Goal: Transaction & Acquisition: Obtain resource

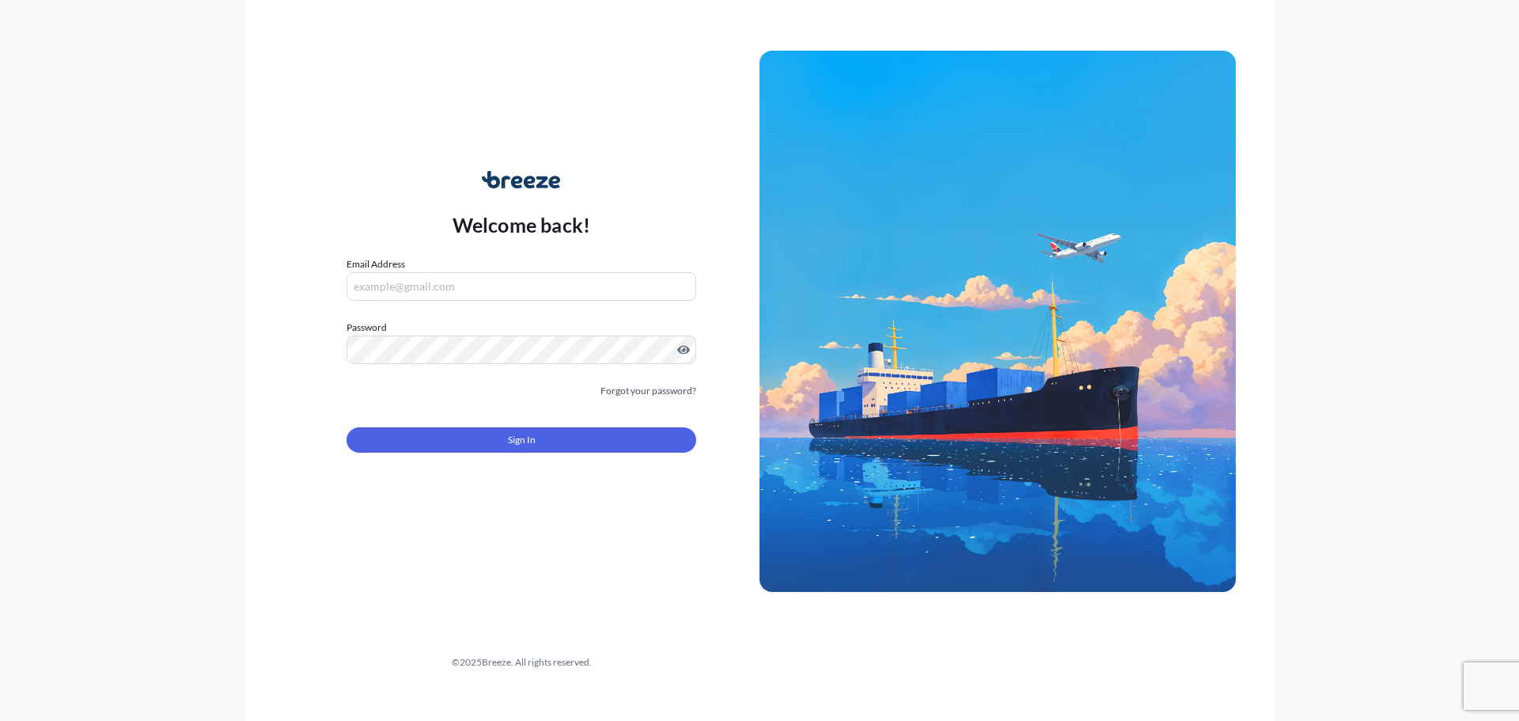
type input "[PERSON_NAME][EMAIL_ADDRESS][PERSON_NAME][DOMAIN_NAME]"
click at [452, 454] on form "Email Address [PERSON_NAME][EMAIL_ADDRESS][PERSON_NAME][DOMAIN_NAME] Password M…" at bounding box center [522, 363] width 350 height 215
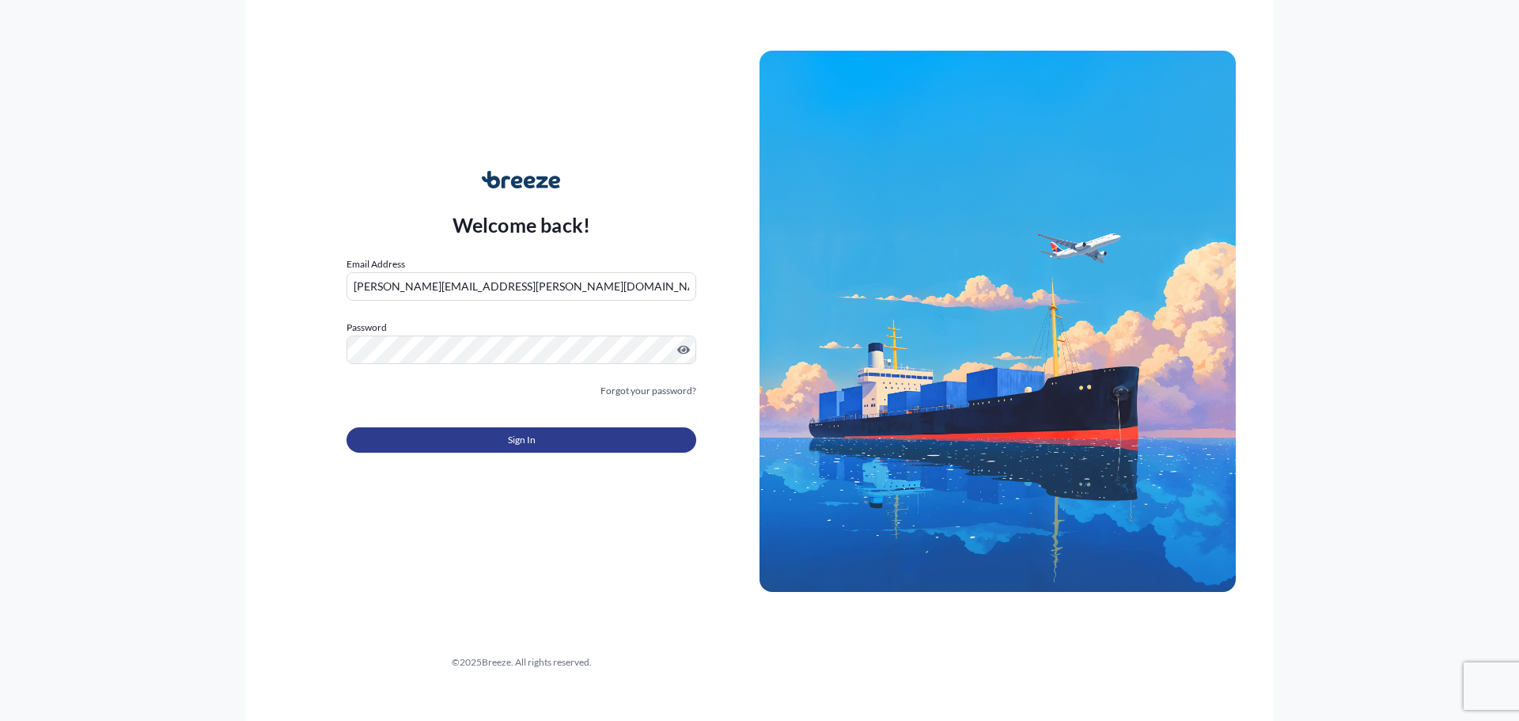
click at [459, 448] on button "Sign In" at bounding box center [522, 439] width 350 height 25
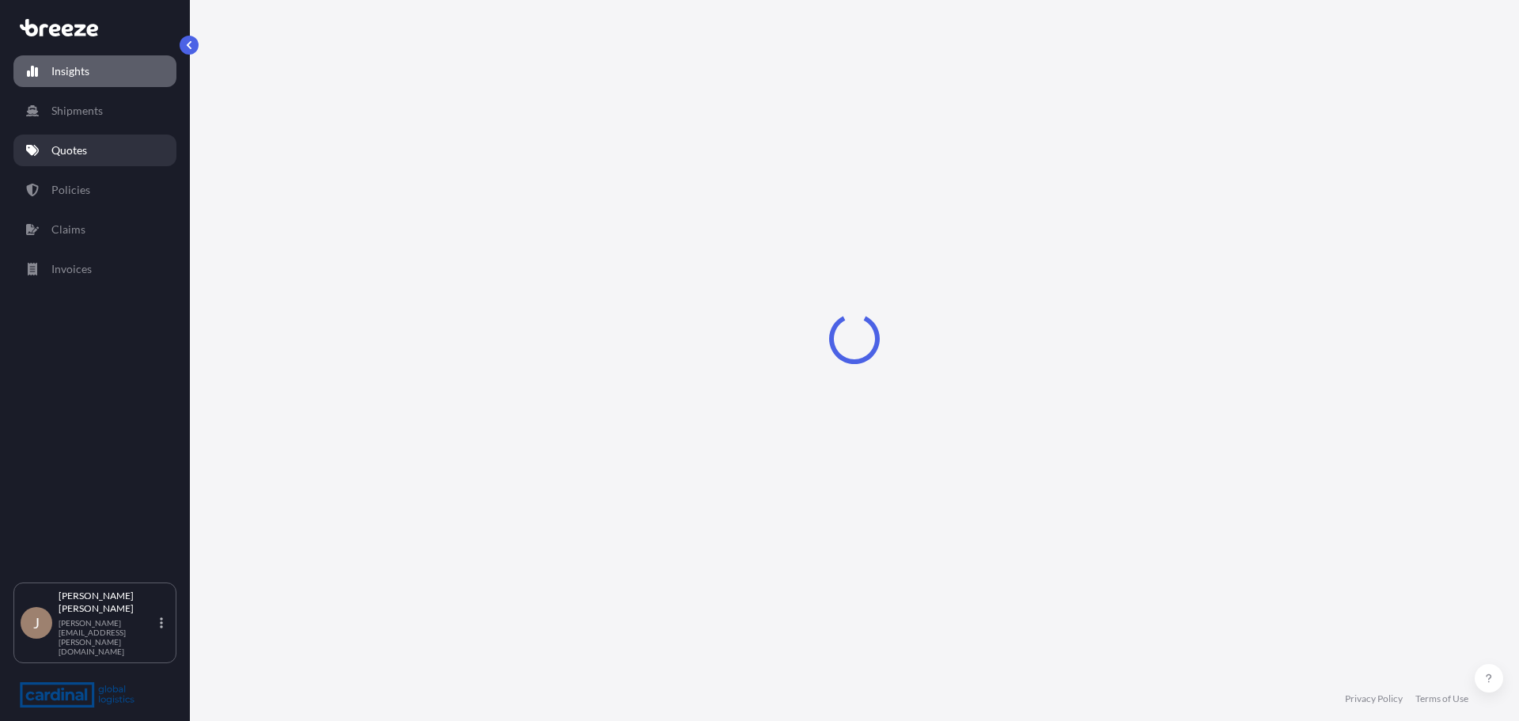
click at [101, 154] on link "Quotes" at bounding box center [94, 151] width 163 height 32
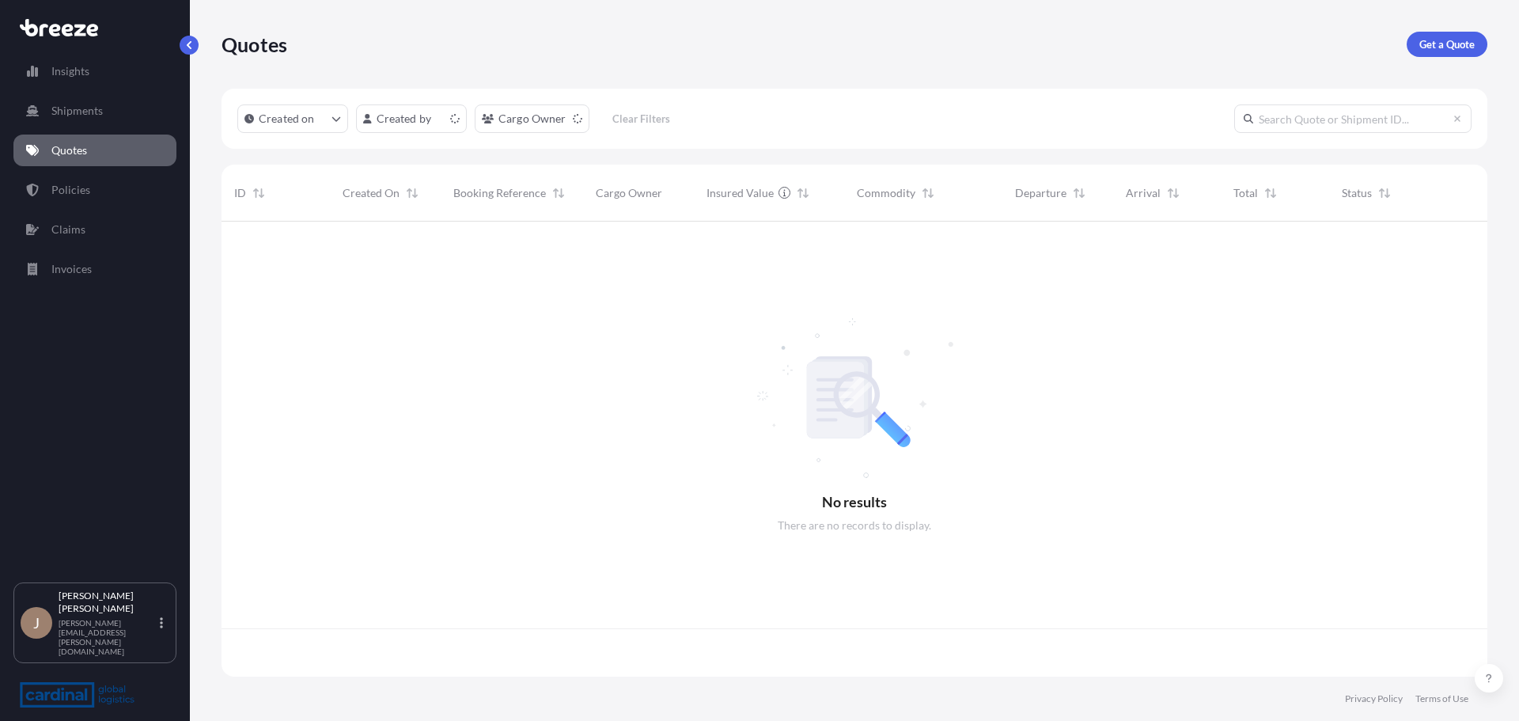
scroll to position [452, 1254]
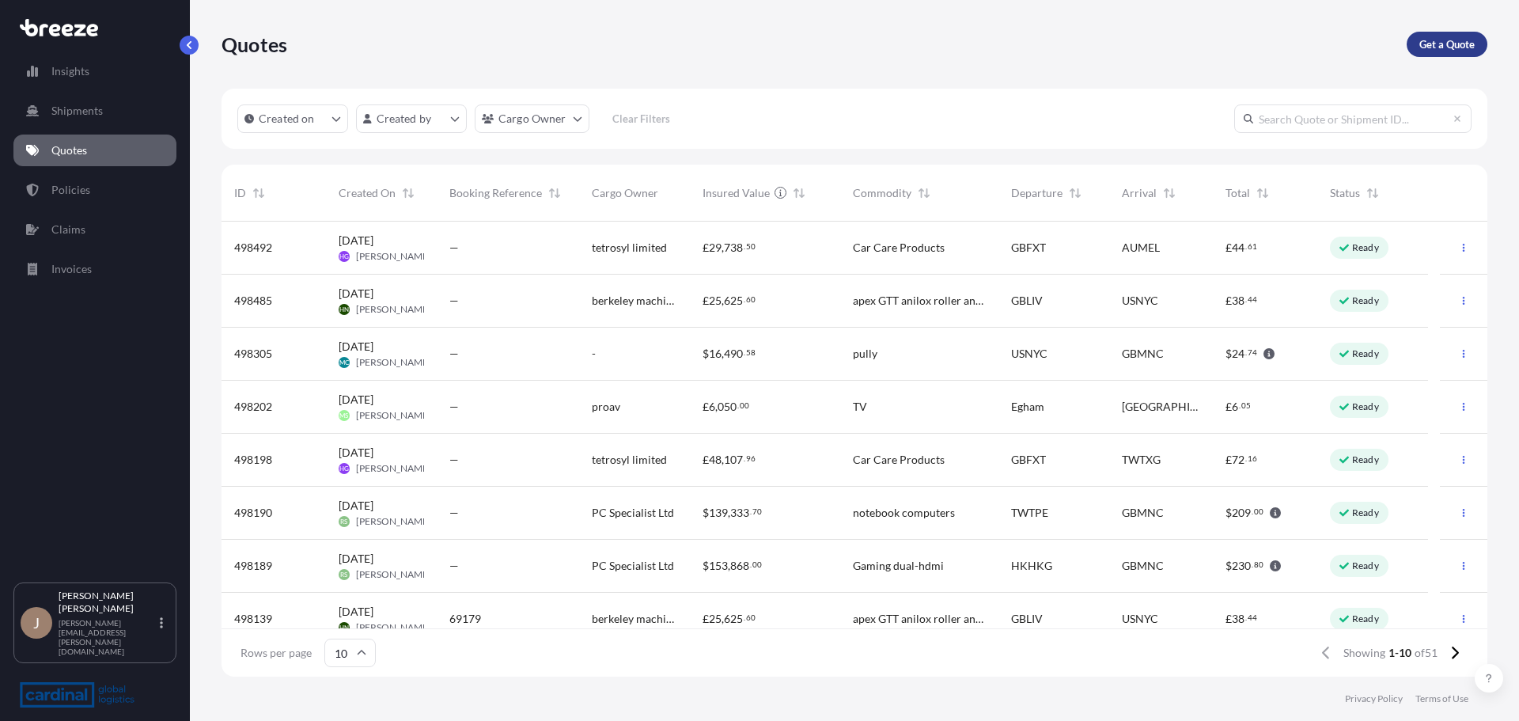
click at [1440, 40] on p "Get a Quote" at bounding box center [1447, 44] width 55 height 16
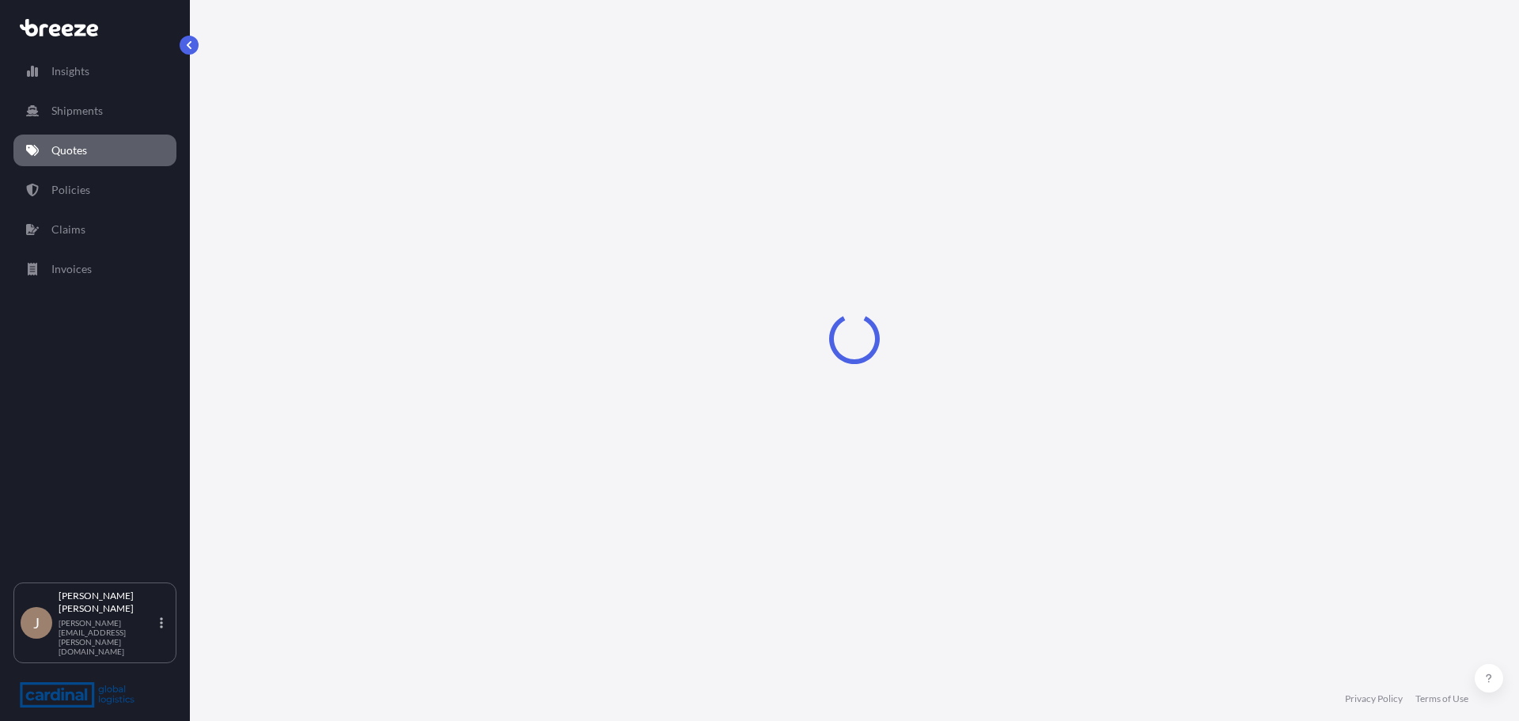
select select "Sea"
select select "1"
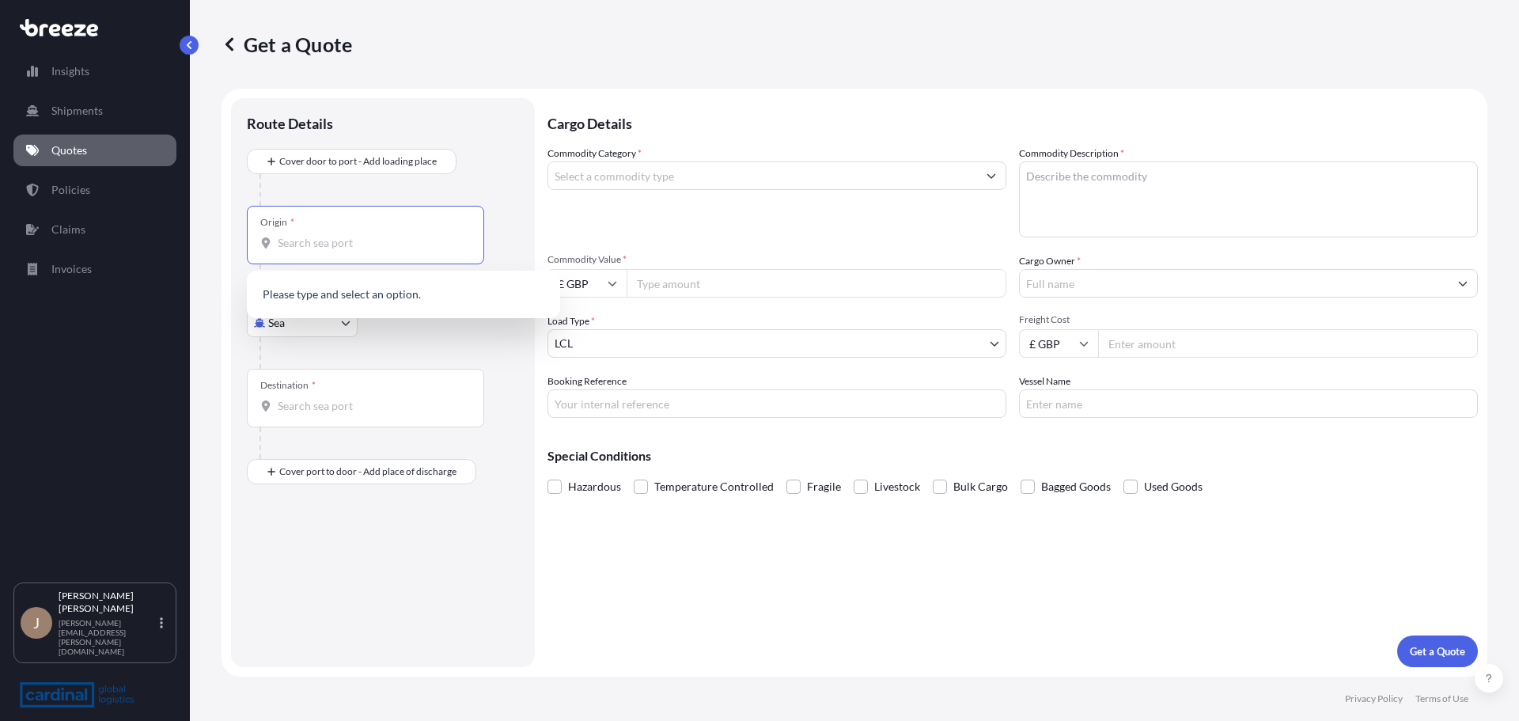
click at [313, 236] on input "Origin *" at bounding box center [371, 243] width 187 height 16
click at [343, 239] on input "Origin * Please select an origin" at bounding box center [371, 243] width 187 height 16
click at [305, 248] on input "Origin * Please select an origin" at bounding box center [371, 243] width 187 height 16
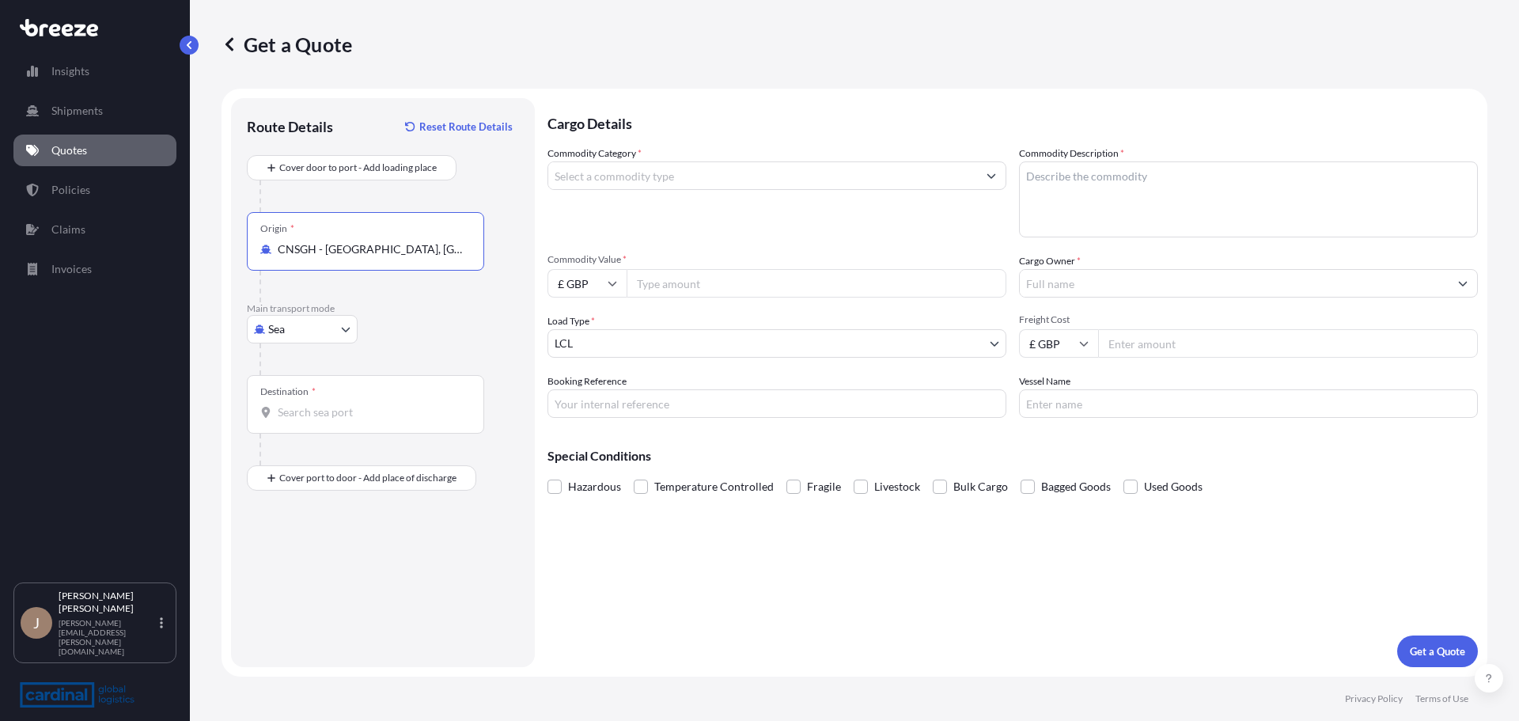
type input "CNSGH - [GEOGRAPHIC_DATA], [GEOGRAPHIC_DATA]"
type input "GBSOU - [GEOGRAPHIC_DATA], [GEOGRAPHIC_DATA]"
click at [291, 547] on div "Place of Discharge" at bounding box center [298, 542] width 76 height 13
click at [291, 555] on input "Place of Discharge" at bounding box center [371, 563] width 187 height 16
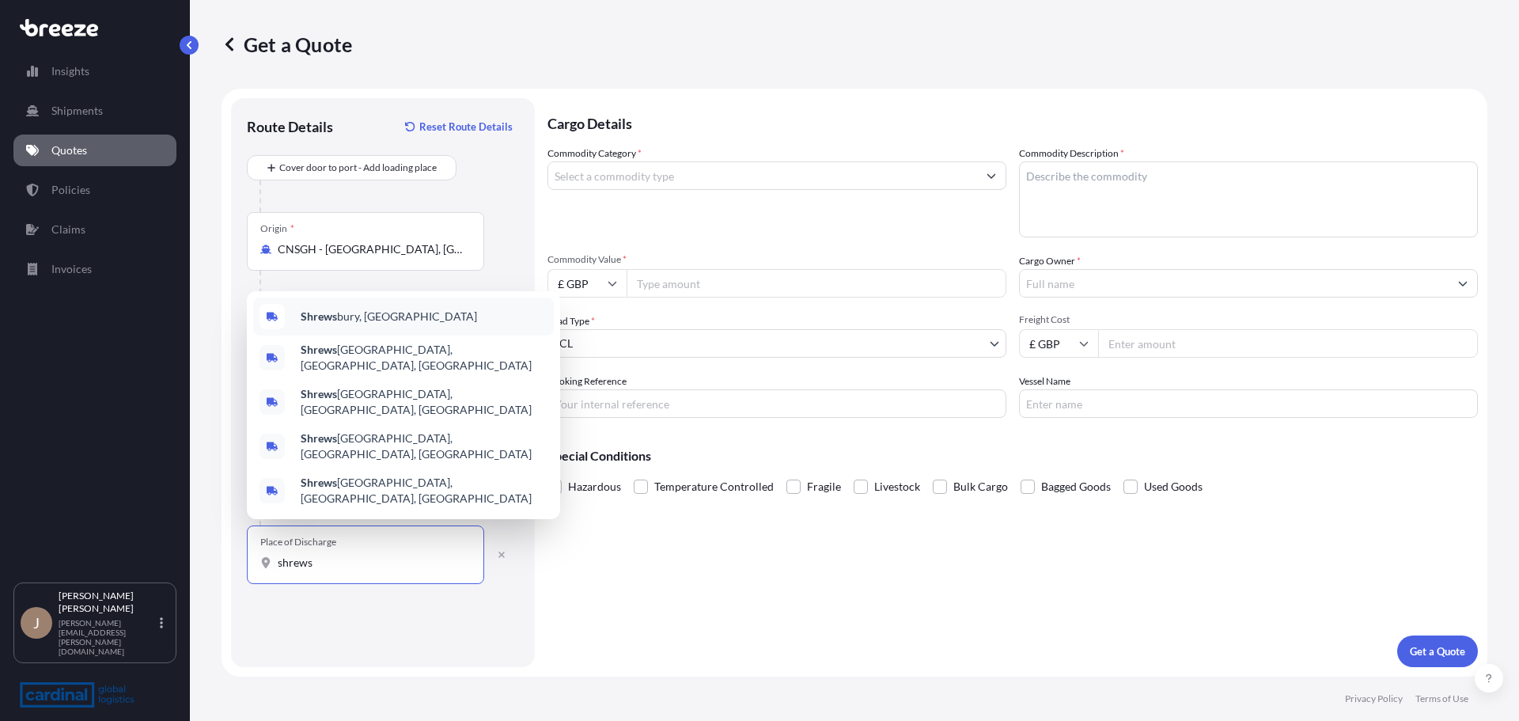
click at [398, 336] on div "Shrews bury, [GEOGRAPHIC_DATA]" at bounding box center [403, 317] width 301 height 38
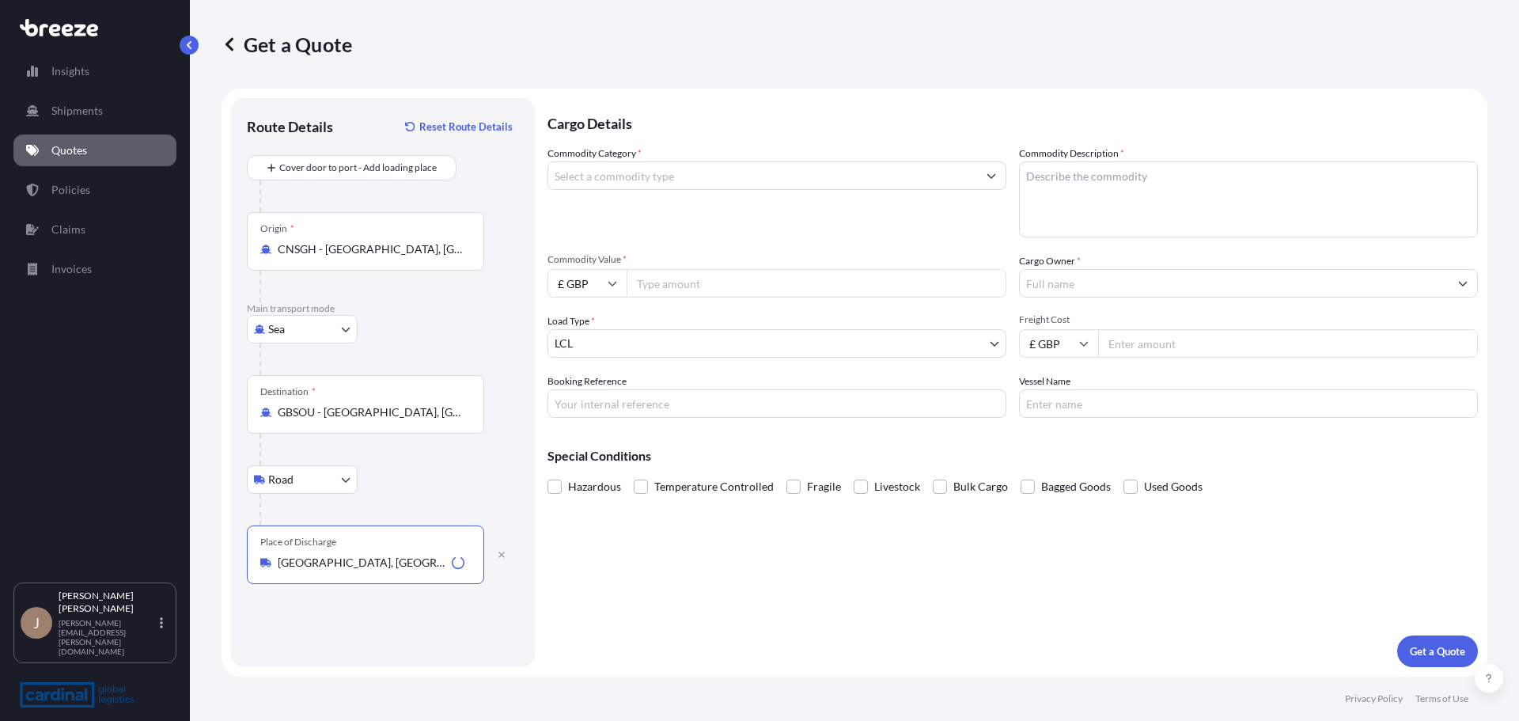
type input "[GEOGRAPHIC_DATA], [GEOGRAPHIC_DATA]"
click at [743, 166] on input "Commodity Category *" at bounding box center [762, 175] width 429 height 28
click at [639, 177] on input "Commodity Category *" at bounding box center [762, 175] width 429 height 28
type input "Other Base Metals or Products"
type textarea "Screws"
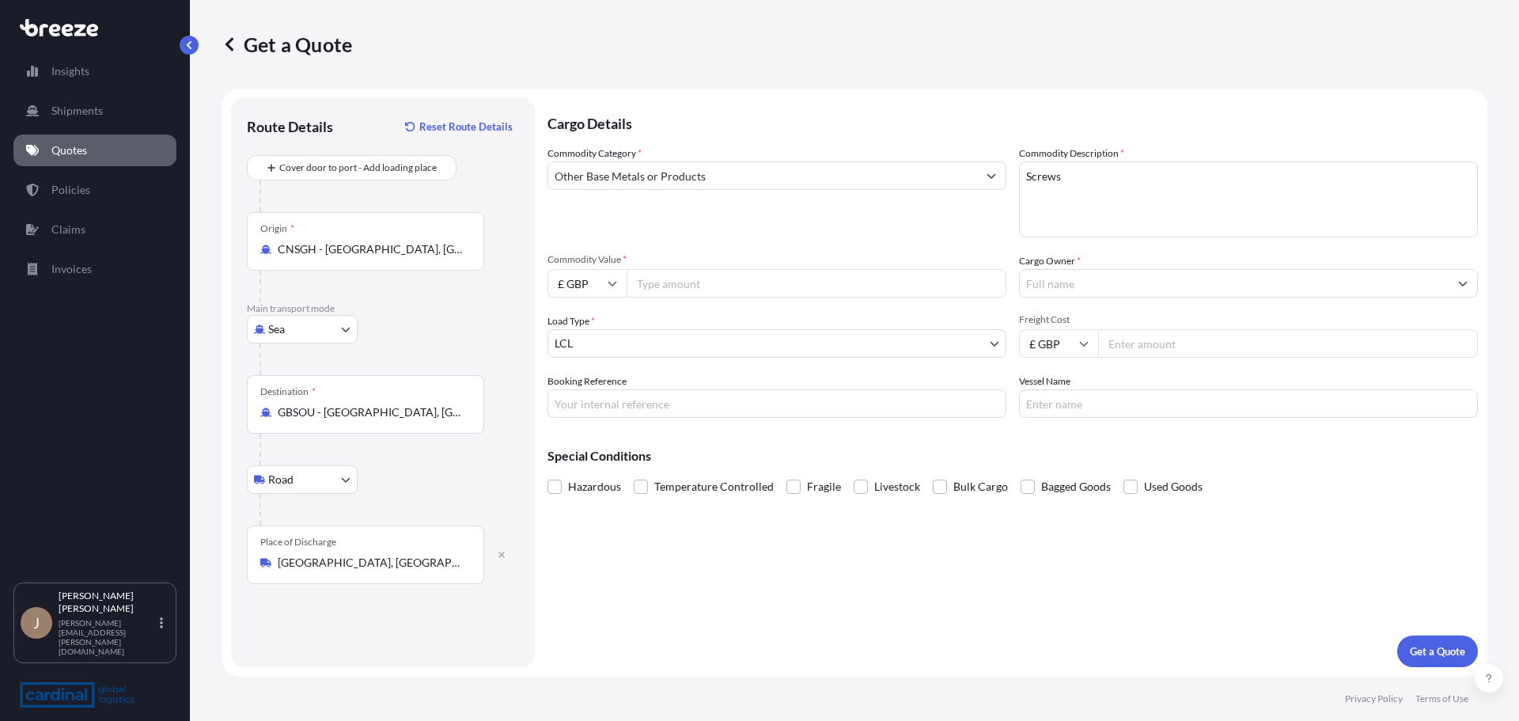
click at [614, 277] on input "£ GBP" at bounding box center [587, 283] width 79 height 28
click at [570, 393] on div "$ USD" at bounding box center [587, 393] width 66 height 30
type input "$ USD"
click at [666, 290] on input "Commodity Value *" at bounding box center [817, 283] width 380 height 28
type input "7284.05"
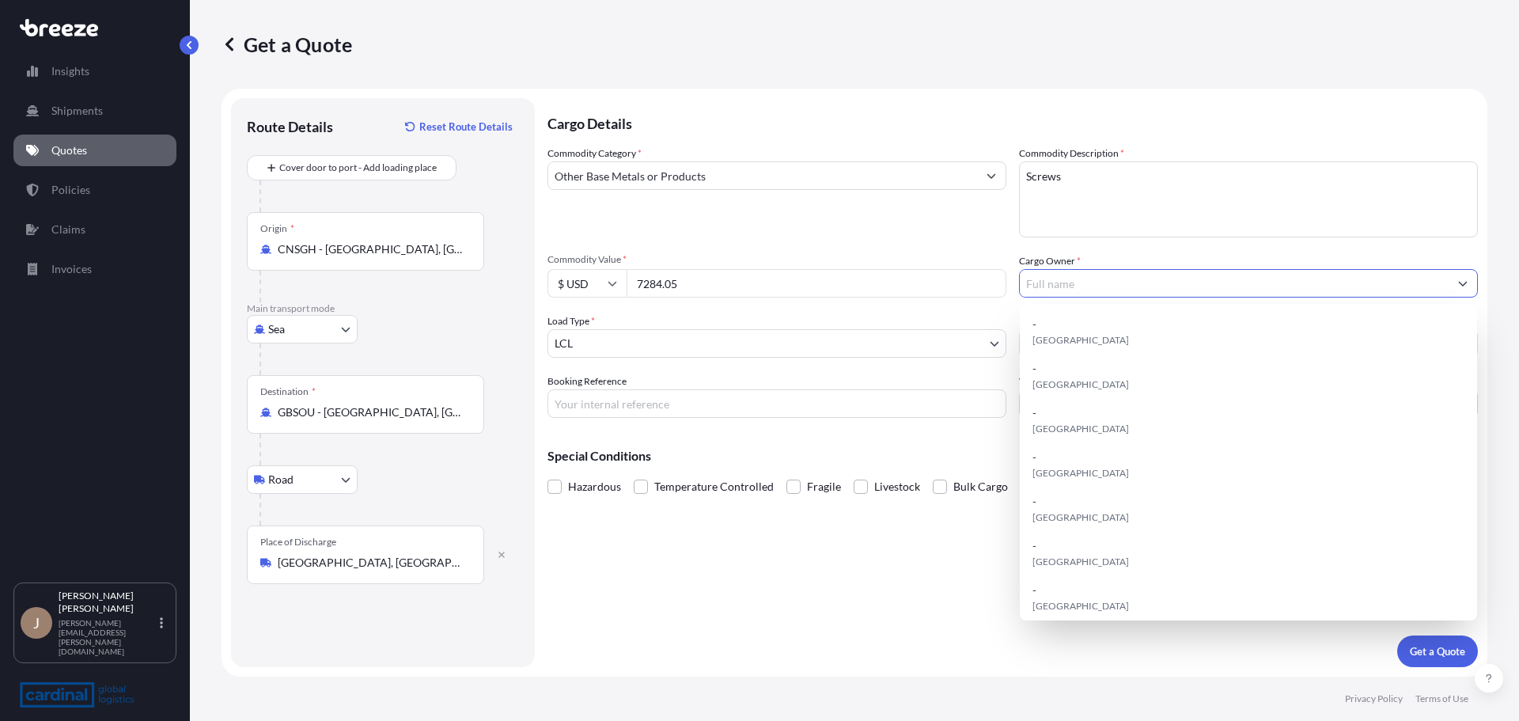
type input "G"
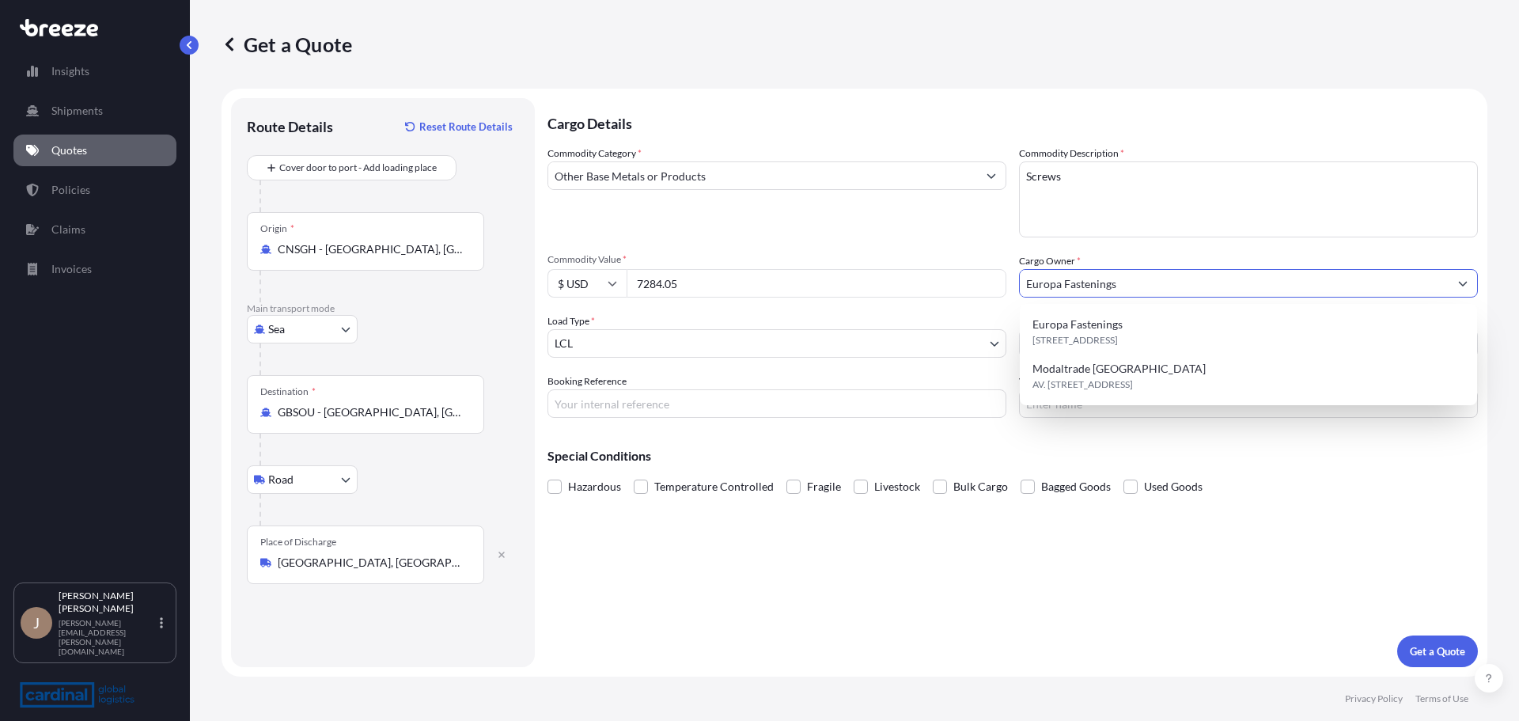
type input "Europa Fastenings"
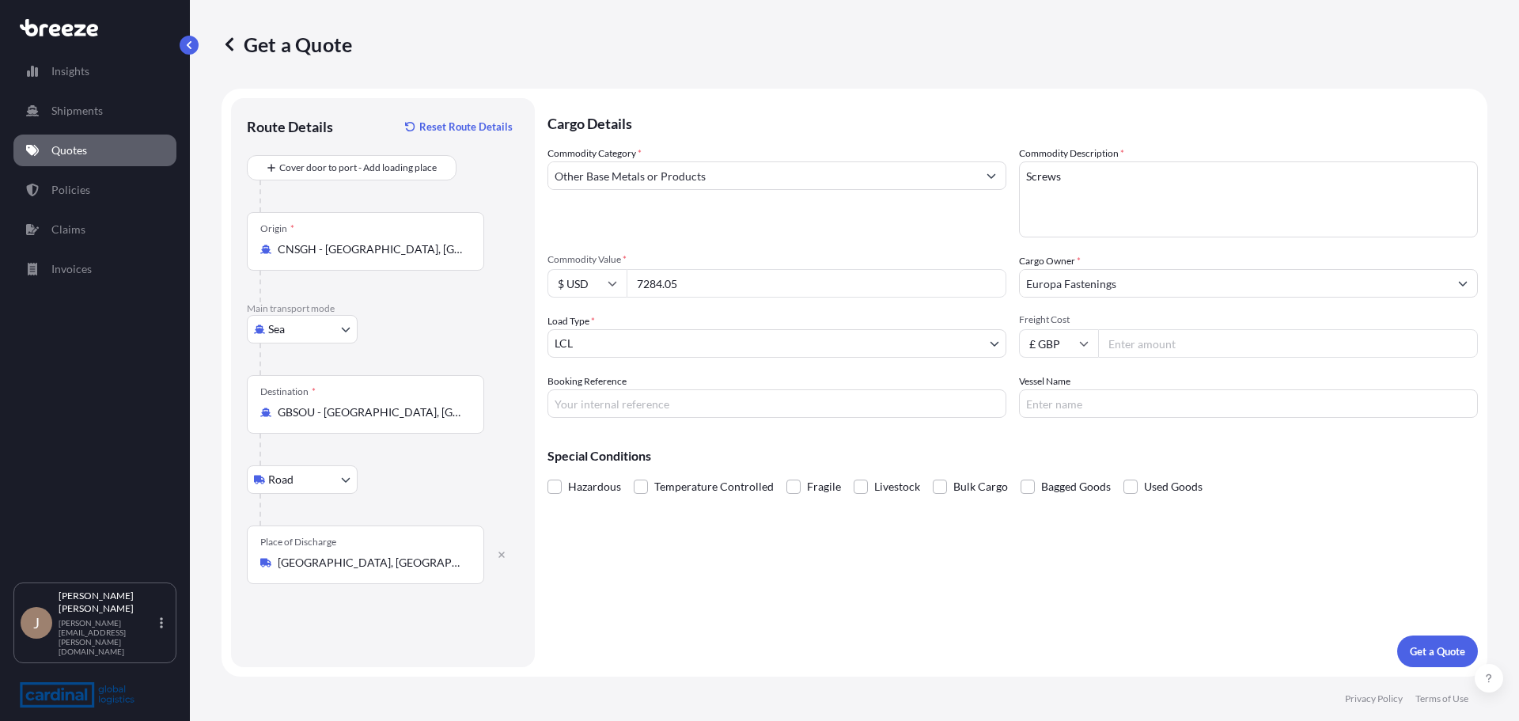
click at [1159, 358] on div "Commodity Category * Other Base Metals or Products Commodity Description * Scre…" at bounding box center [1013, 282] width 931 height 272
click at [1156, 349] on input "Freight Cost" at bounding box center [1288, 343] width 380 height 28
type input "6"
type input "362.50"
click at [814, 281] on input "7284.05" at bounding box center [817, 283] width 380 height 28
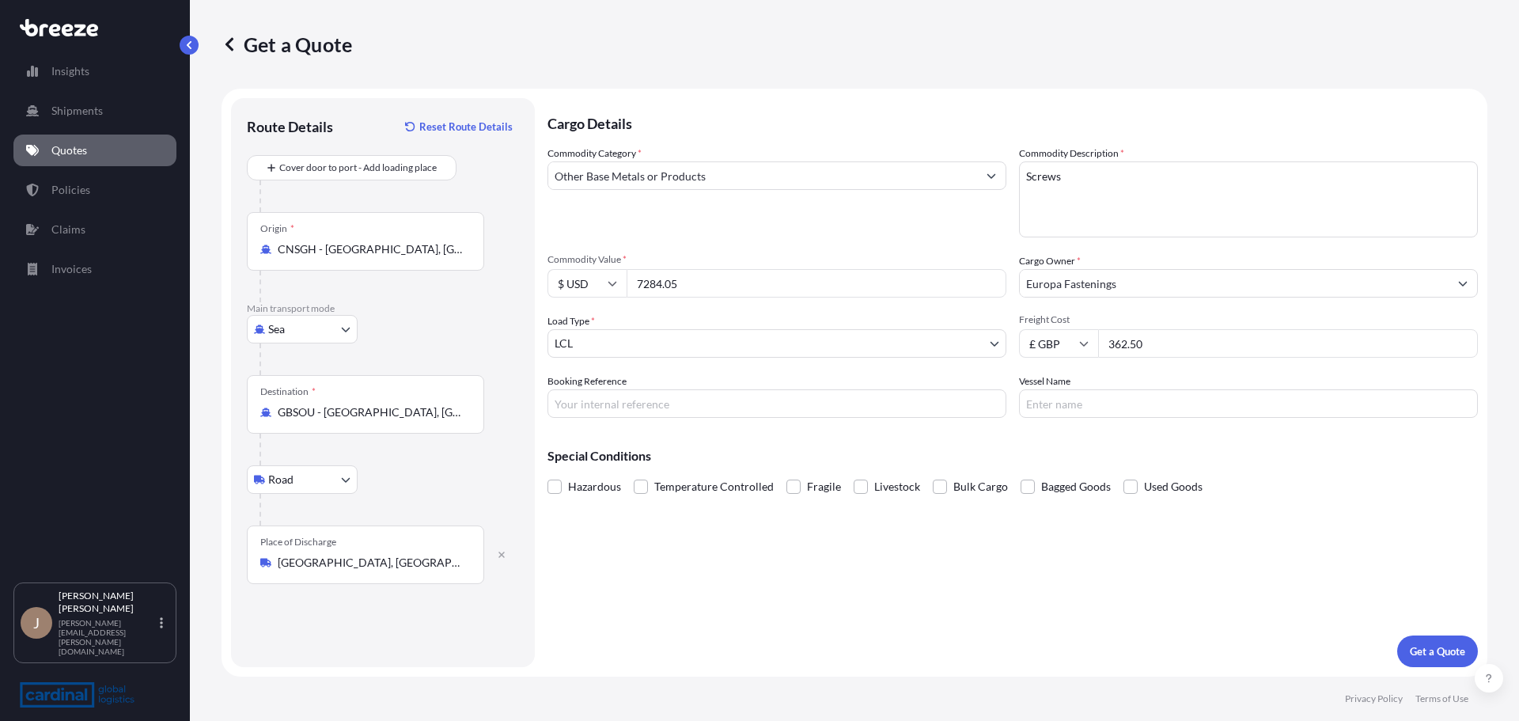
drag, startPoint x: 710, startPoint y: 279, endPoint x: 569, endPoint y: 259, distance: 142.4
click at [569, 259] on div "Commodity Value * $ USD 7284.05" at bounding box center [777, 275] width 459 height 44
type input "8012.46"
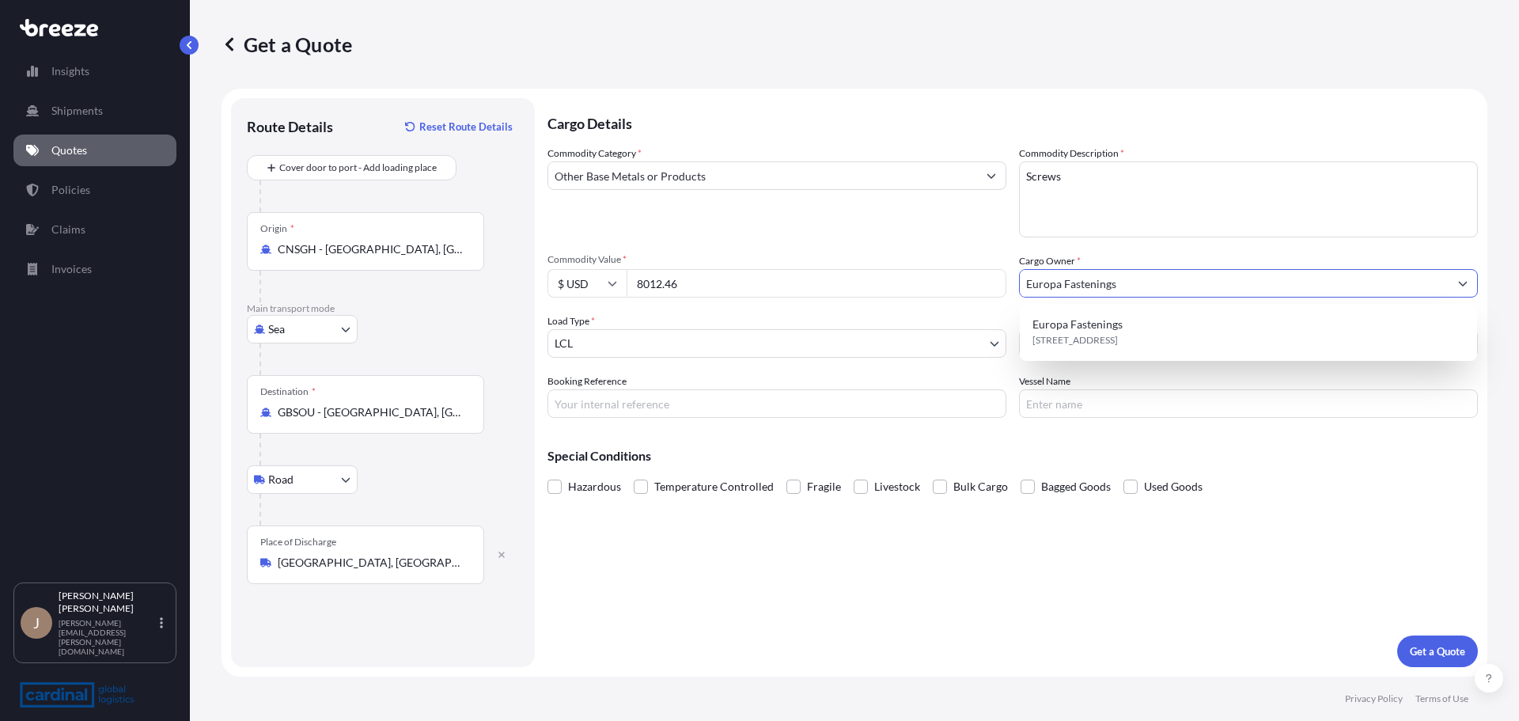
click at [799, 402] on input "Booking Reference" at bounding box center [777, 403] width 459 height 28
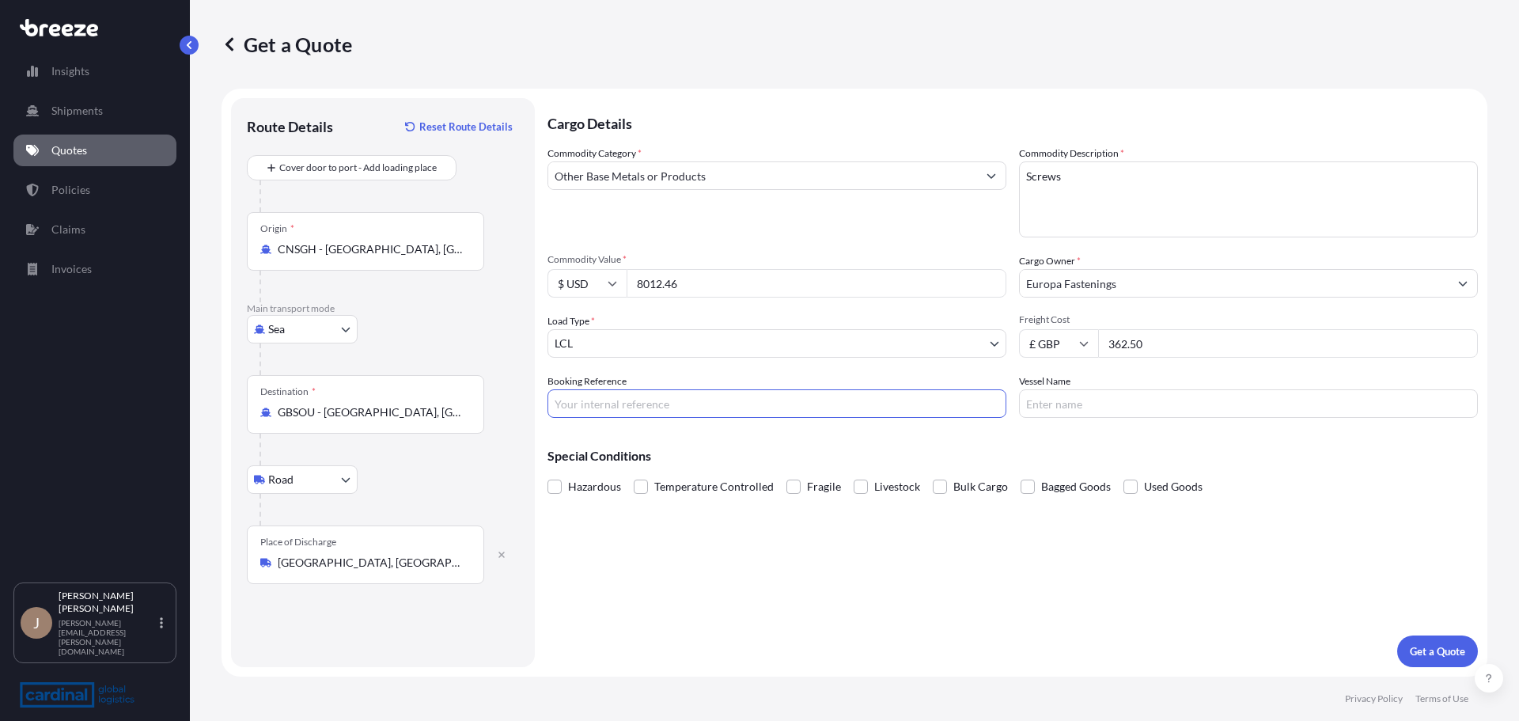
click at [628, 399] on input "Booking Reference" at bounding box center [777, 403] width 459 height 28
type input "3pio5080012"
click at [1160, 393] on input "Vessel Name" at bounding box center [1248, 403] width 459 height 28
paste input "[PERSON_NAME]"
type input "[PERSON_NAME]"
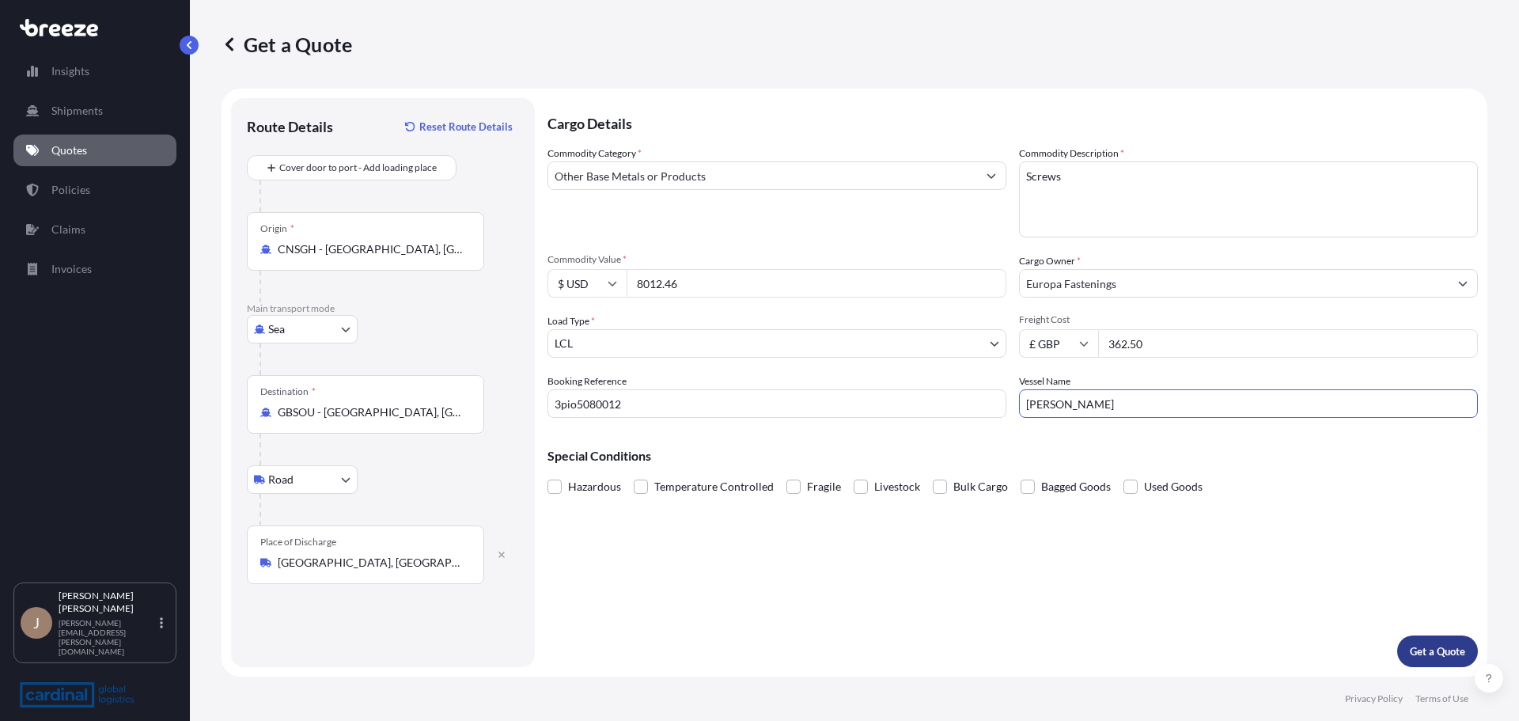
click at [1448, 654] on p "Get a Quote" at bounding box center [1437, 651] width 55 height 16
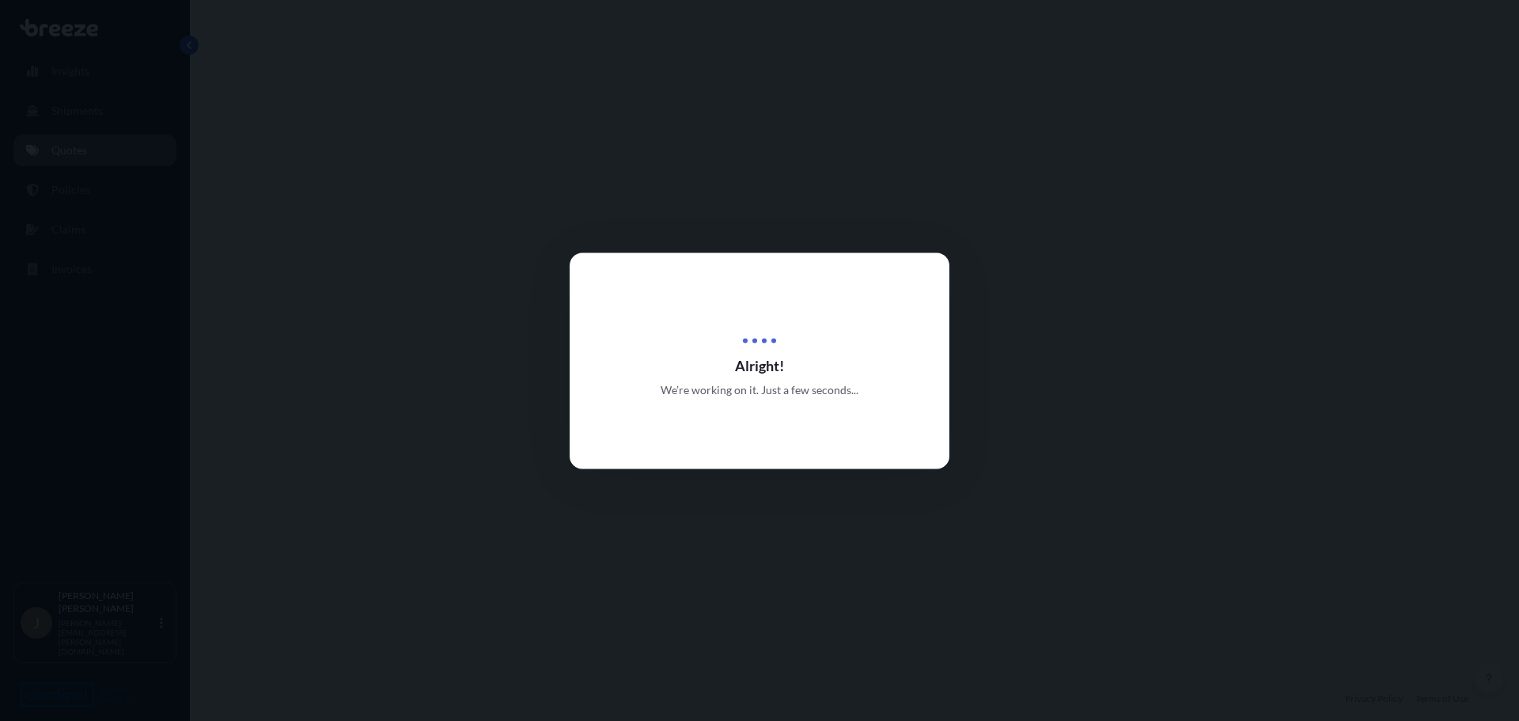
select select "Sea"
select select "Road"
select select "1"
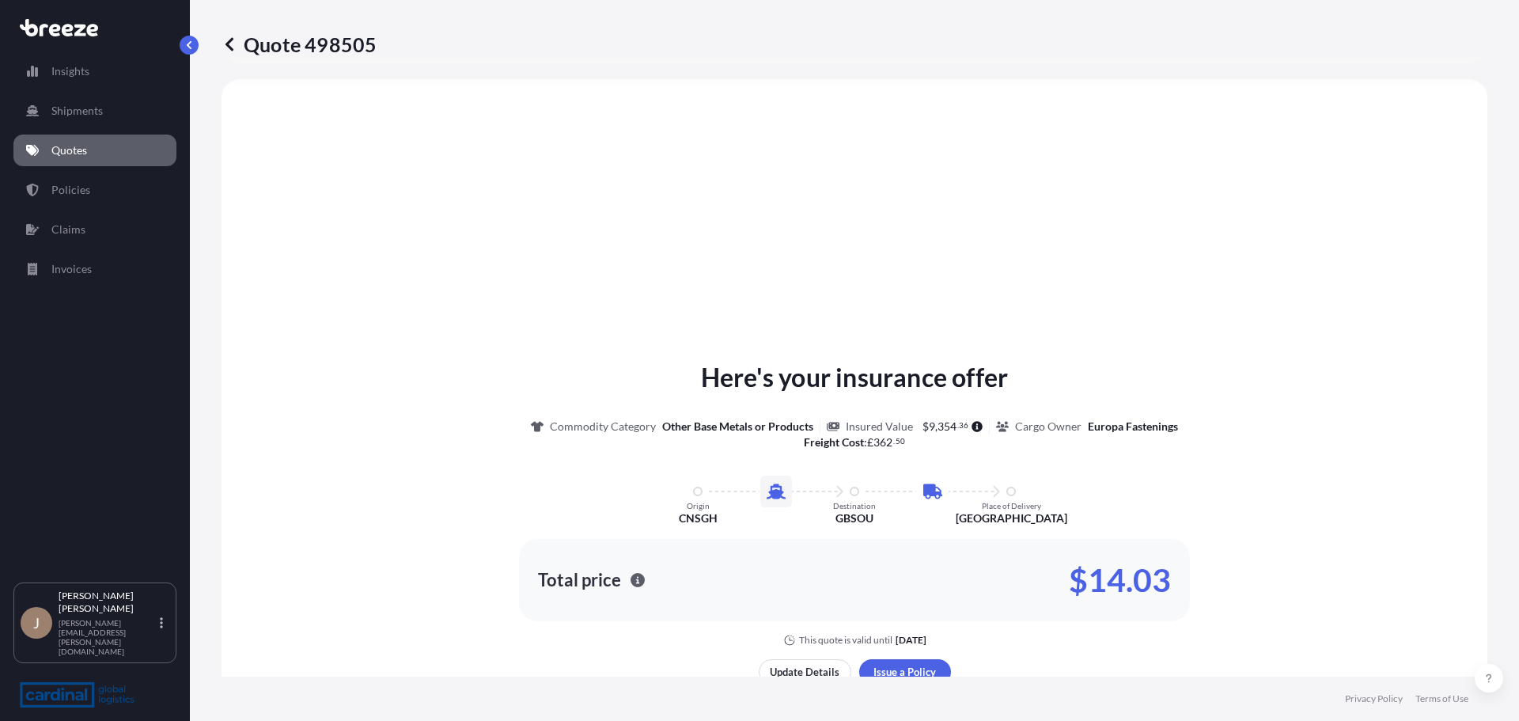
scroll to position [777, 0]
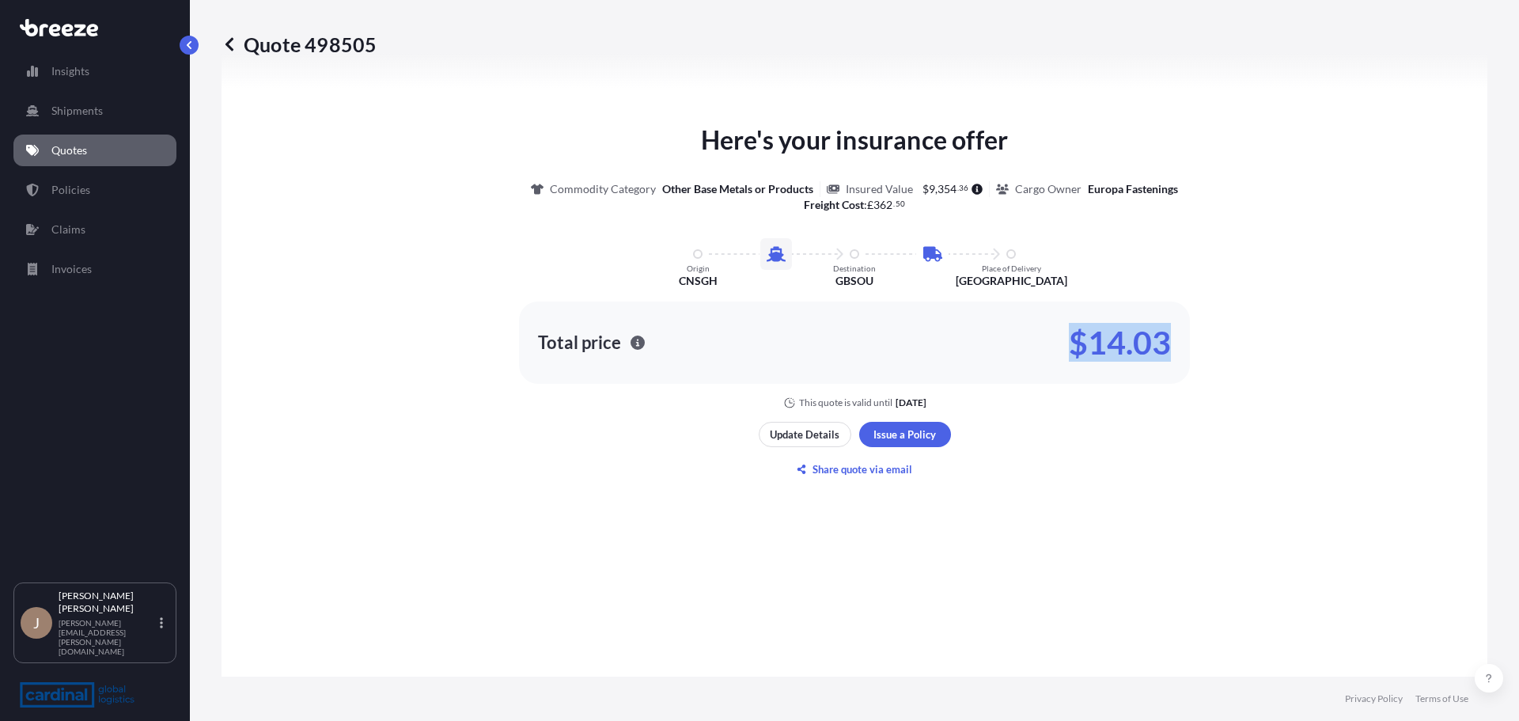
drag, startPoint x: 1058, startPoint y: 327, endPoint x: 1186, endPoint y: 343, distance: 129.3
click at [1186, 343] on div "Here's your insurance offer Commodity Category Other Base Metals or Products In…" at bounding box center [855, 265] width 1222 height 288
click at [97, 150] on link "Quotes" at bounding box center [94, 151] width 163 height 32
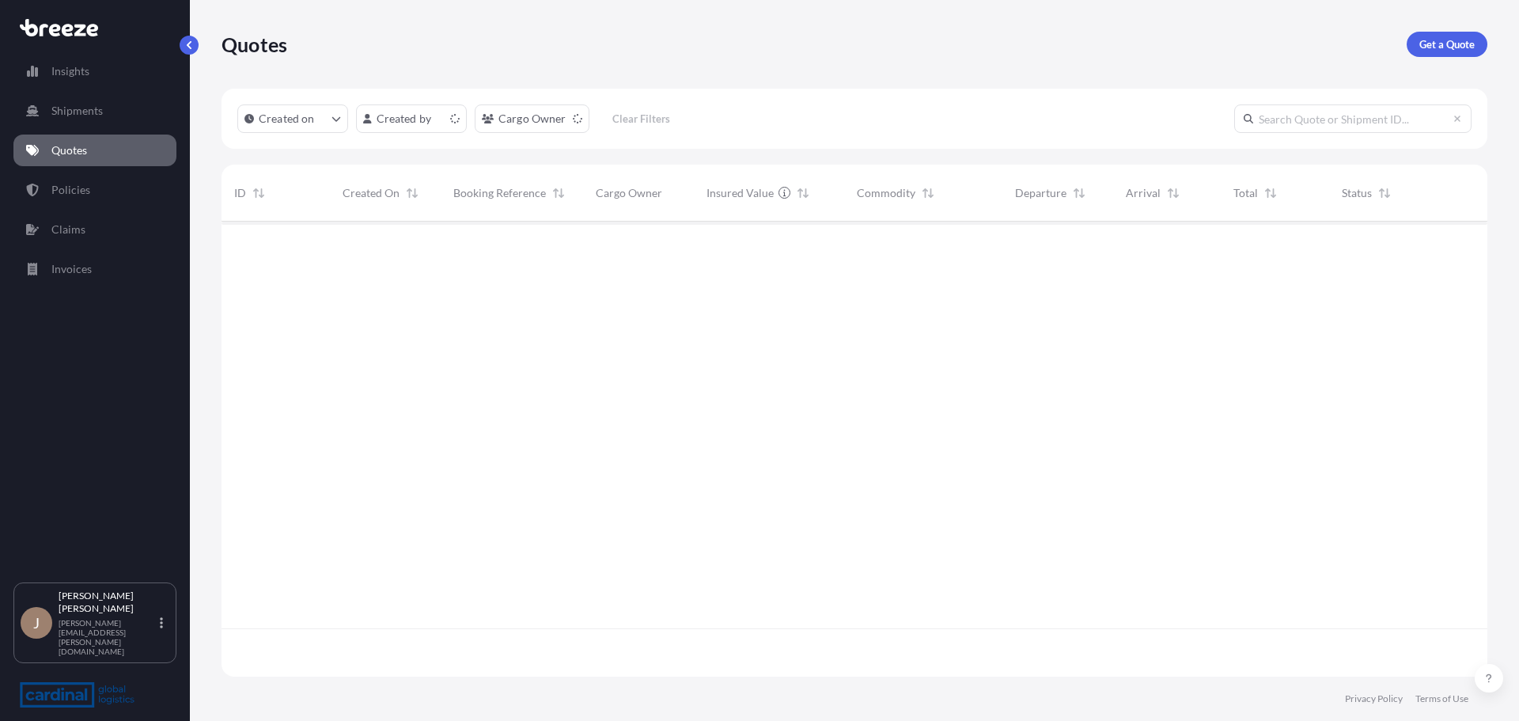
scroll to position [452, 1254]
click at [1433, 48] on p "Get a Quote" at bounding box center [1447, 44] width 55 height 16
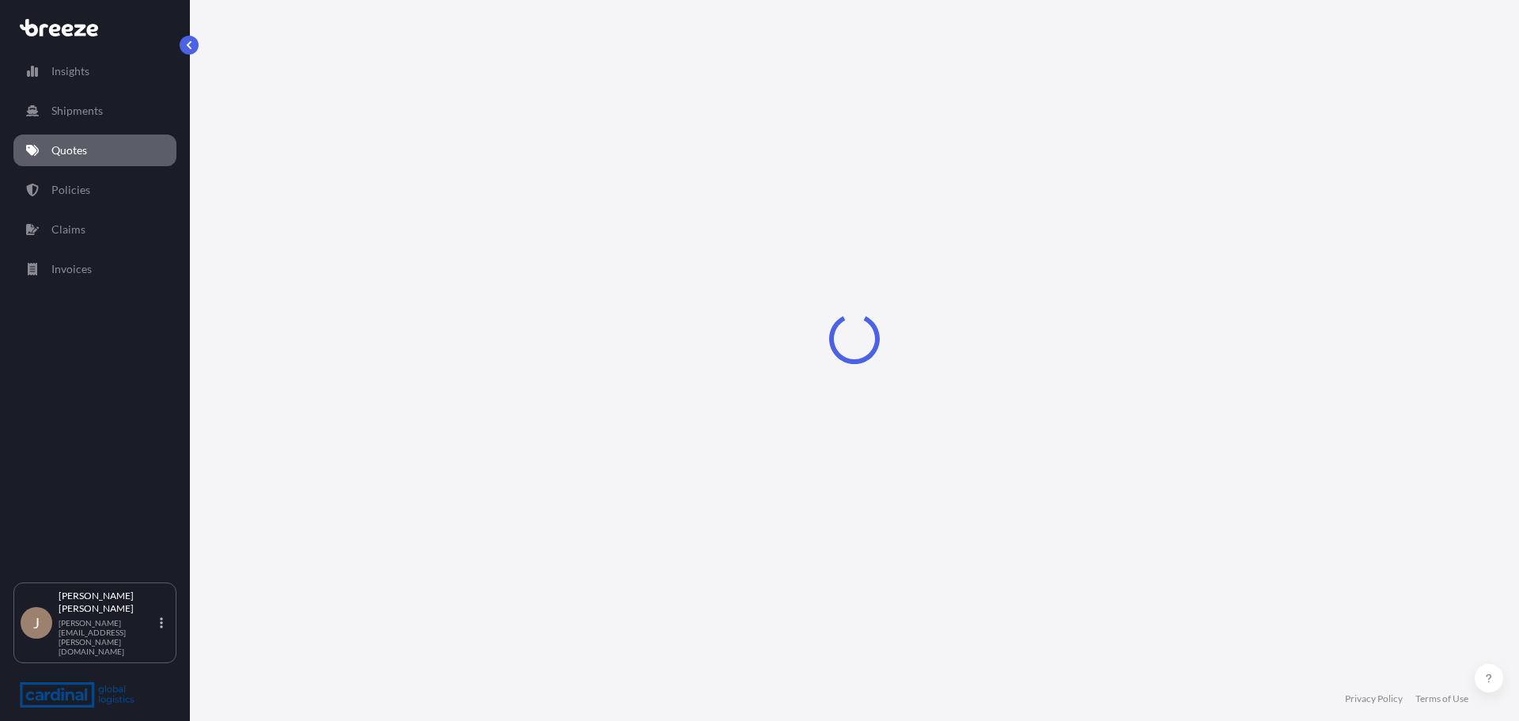
select select "Sea"
select select "1"
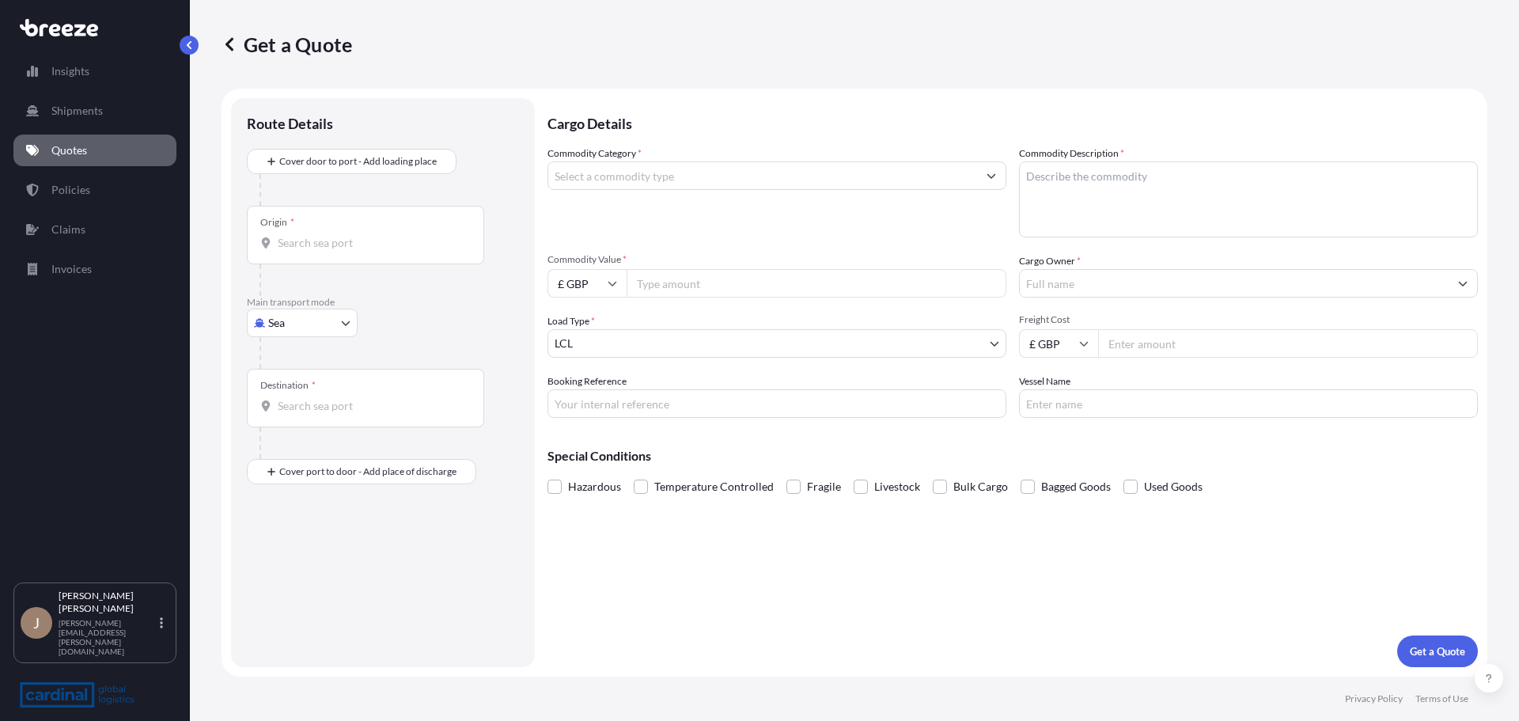
click at [396, 232] on div "Origin *" at bounding box center [365, 235] width 237 height 59
click at [396, 235] on input "Origin *" at bounding box center [371, 243] width 187 height 16
type input "CNSGH - [GEOGRAPHIC_DATA], [GEOGRAPHIC_DATA]"
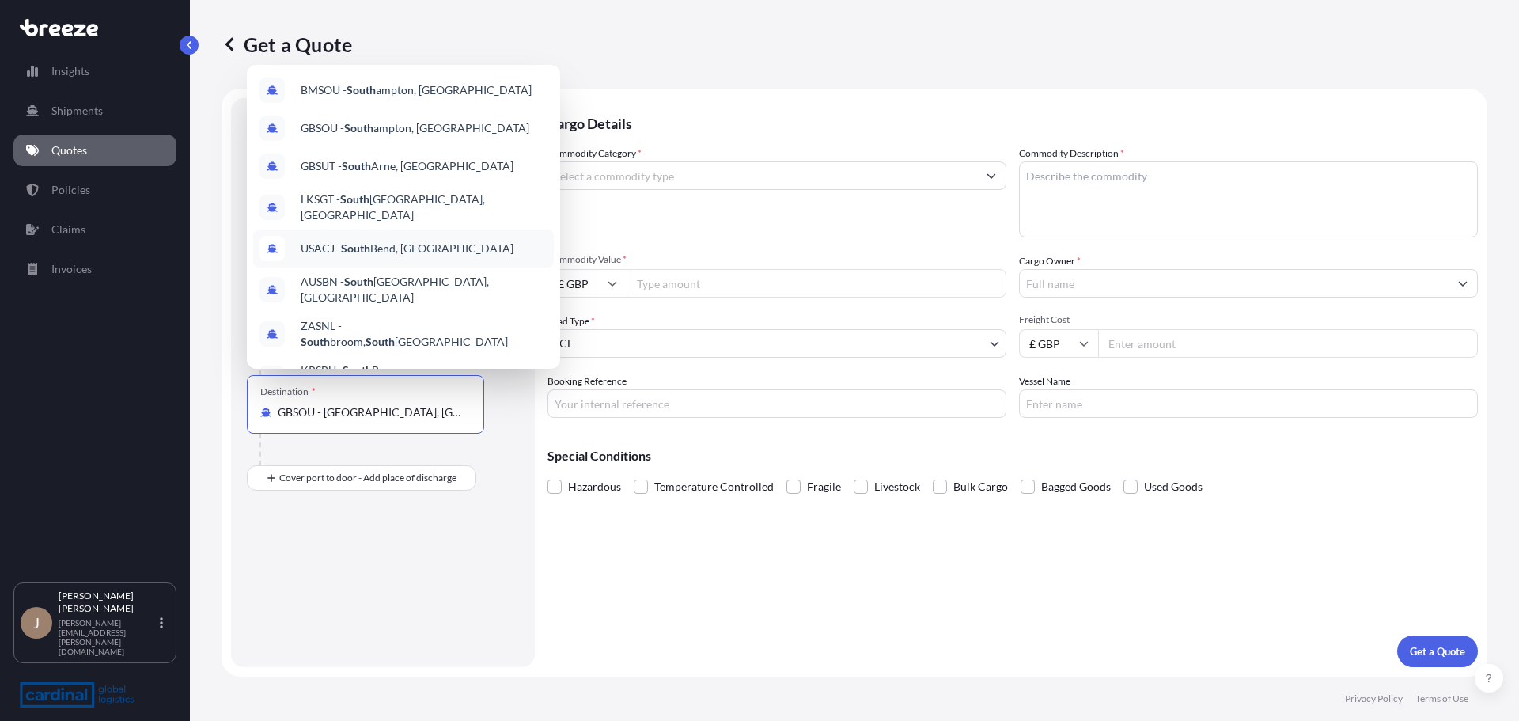
type input "GBSOU - [GEOGRAPHIC_DATA], [GEOGRAPHIC_DATA]"
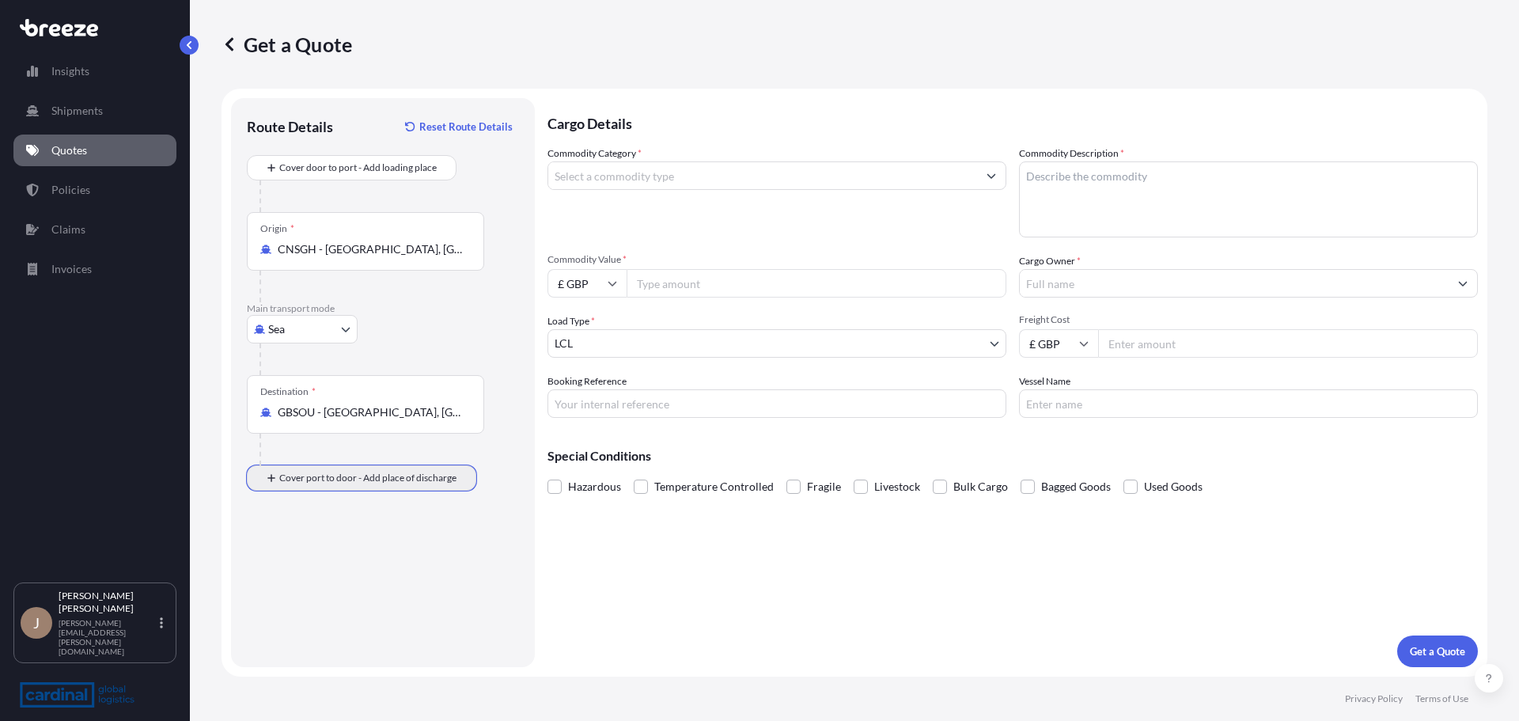
click at [426, 491] on div "Cover port to door - Add place of discharge" at bounding box center [361, 478] width 203 height 28
click at [339, 578] on div "Place of Discharge" at bounding box center [365, 554] width 237 height 59
click at [339, 571] on input "Place of Discharge" at bounding box center [371, 563] width 187 height 16
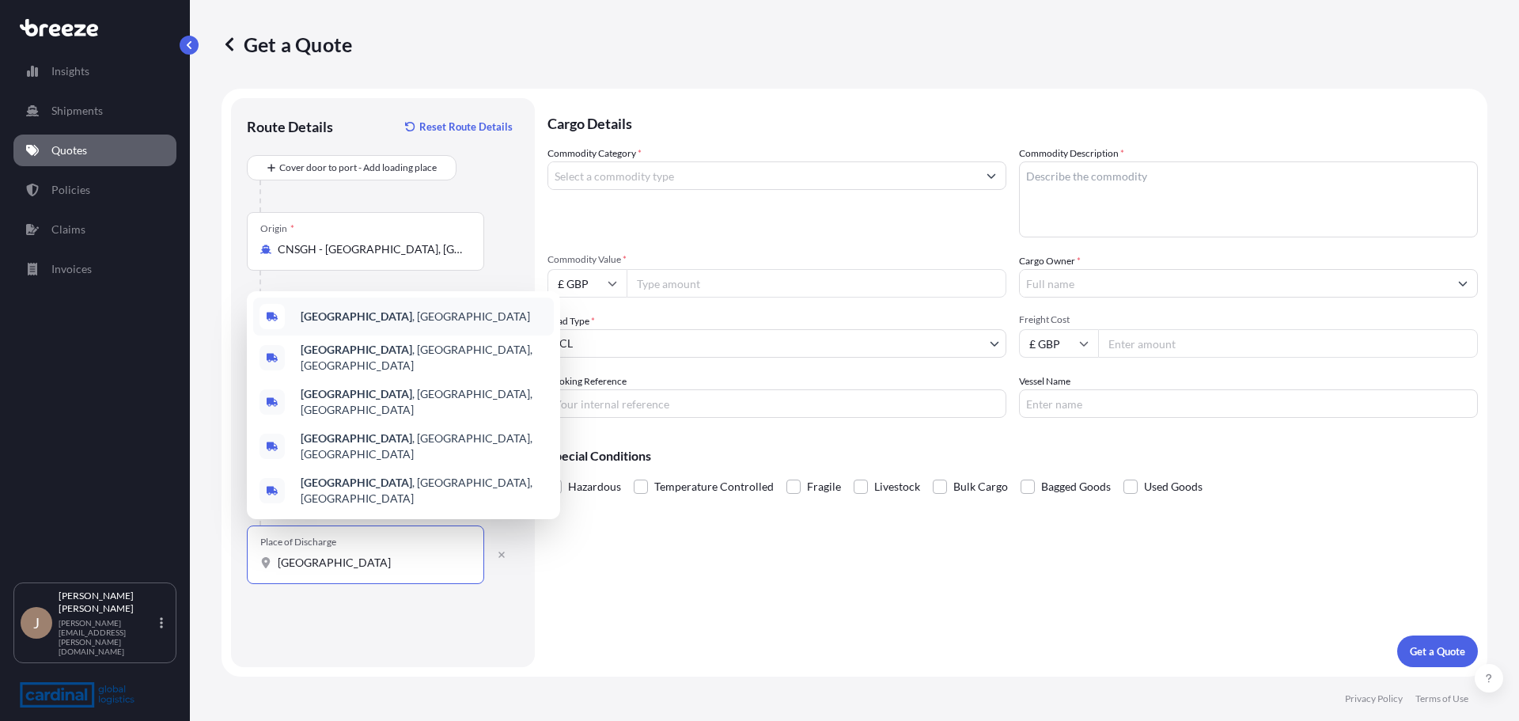
click at [427, 336] on div "[GEOGRAPHIC_DATA] , [GEOGRAPHIC_DATA]" at bounding box center [403, 317] width 301 height 38
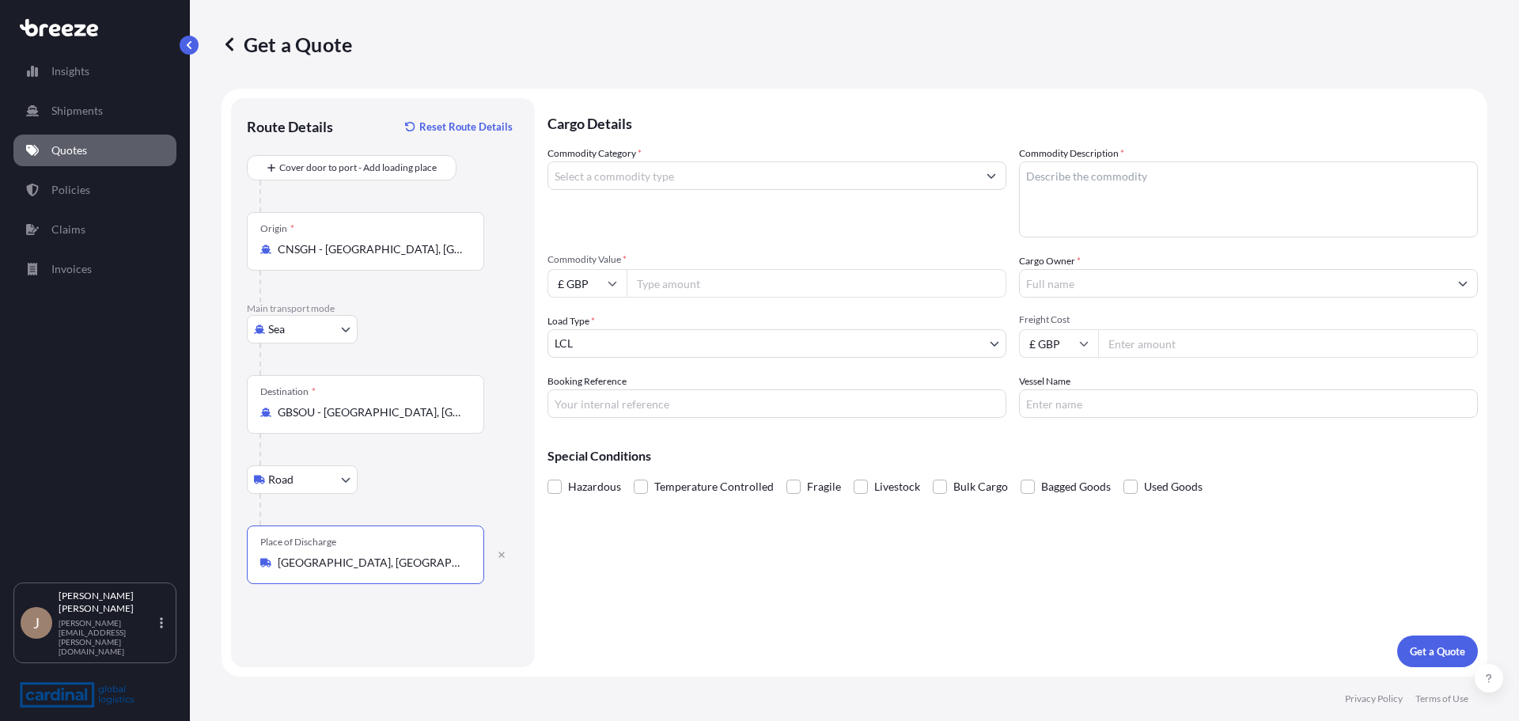
type input "[GEOGRAPHIC_DATA], [GEOGRAPHIC_DATA]"
click at [796, 154] on div "Commodity Category *" at bounding box center [777, 192] width 459 height 92
click at [790, 167] on input "Commodity Category *" at bounding box center [762, 175] width 429 height 28
type input "Other Base Metals or Products"
click at [1084, 176] on textarea "Commodity Description *" at bounding box center [1248, 199] width 459 height 76
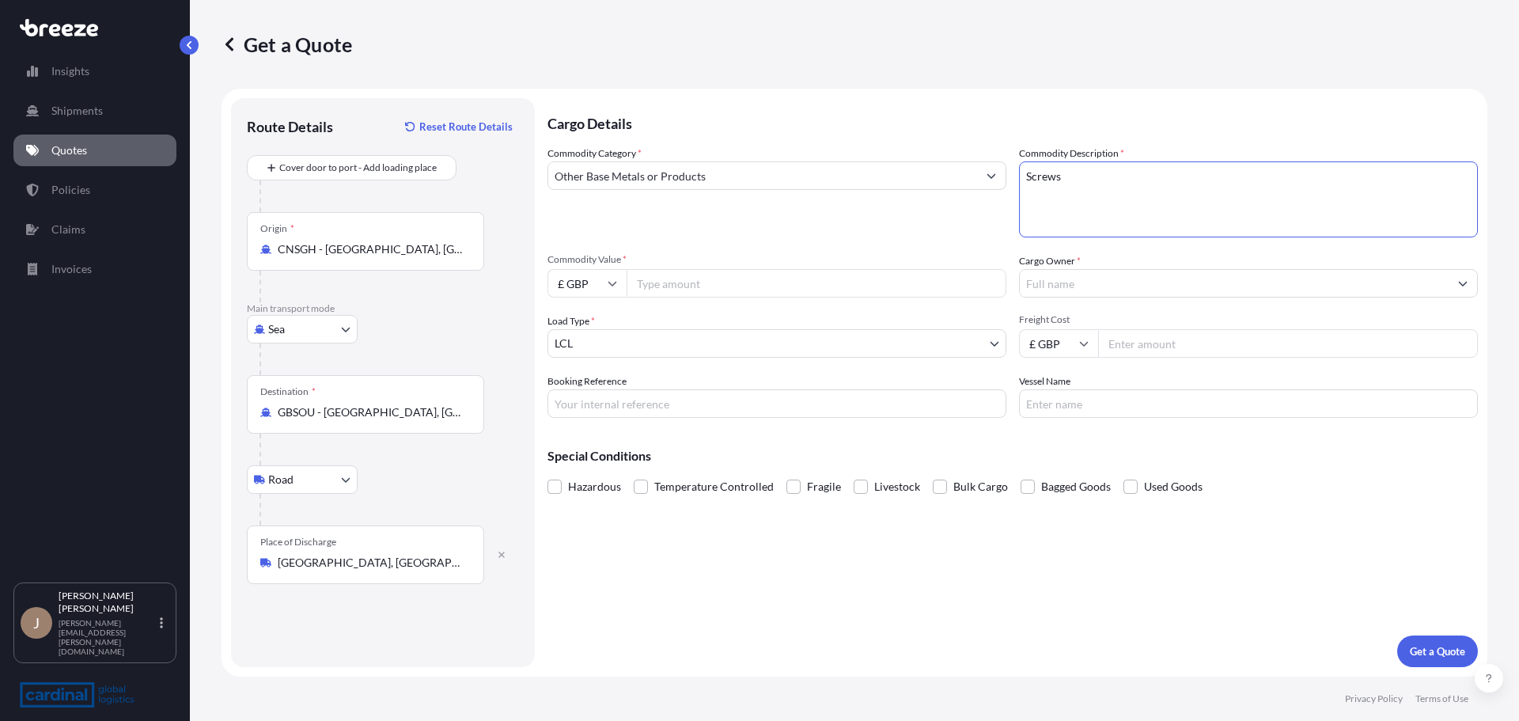
type textarea "Screws"
click at [1086, 173] on textarea "Screws" at bounding box center [1248, 199] width 459 height 76
click at [772, 296] on input "Commodity Value *" at bounding box center [817, 283] width 380 height 28
click at [586, 273] on input "£ GBP" at bounding box center [587, 283] width 79 height 28
click at [575, 391] on div "$ USD" at bounding box center [587, 393] width 66 height 30
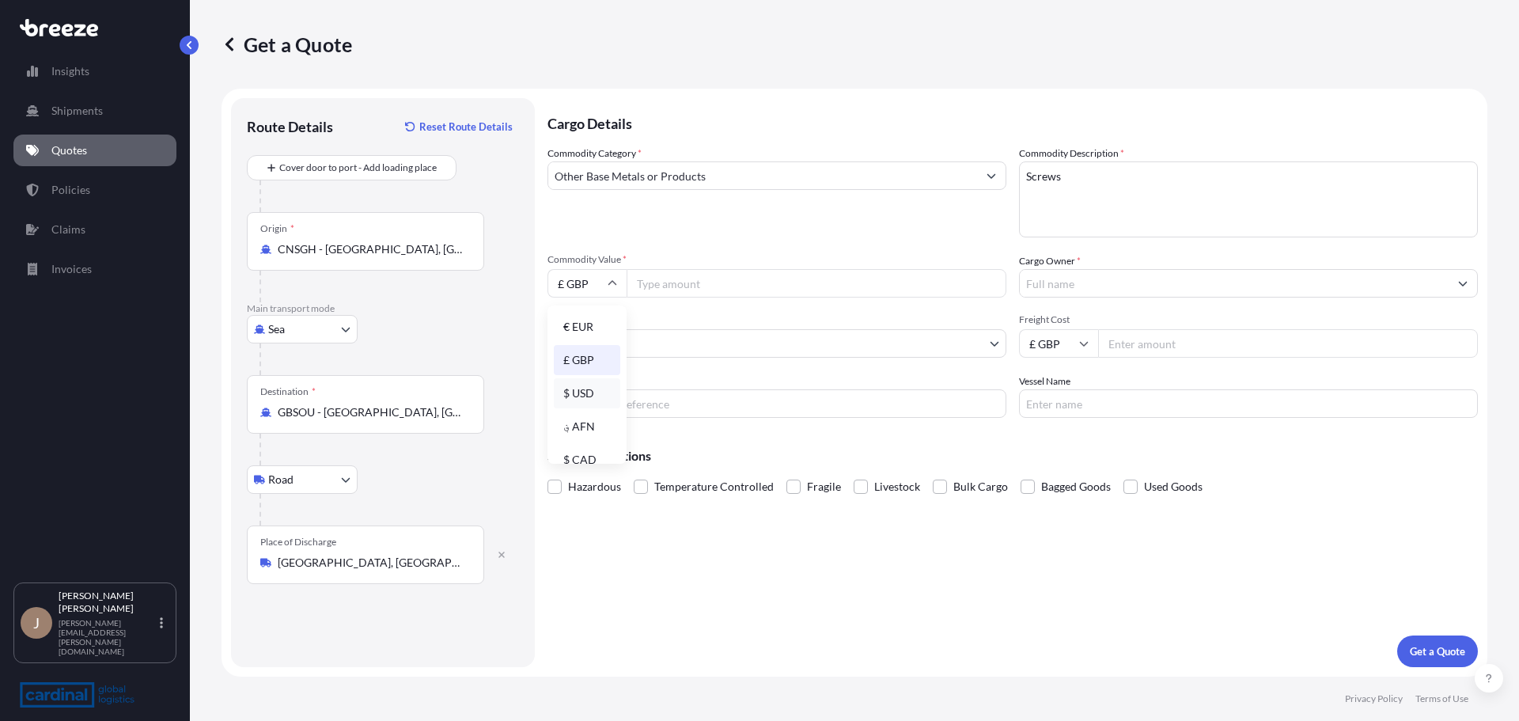
type input "$ USD"
drag, startPoint x: 692, startPoint y: 577, endPoint x: 730, endPoint y: 389, distance: 191.4
click at [694, 563] on div "Cargo Details Commodity Category * Other Base Metals or Products Commodity Desc…" at bounding box center [1013, 382] width 931 height 569
drag, startPoint x: 723, startPoint y: 297, endPoint x: 1212, endPoint y: 176, distance: 502.9
click at [754, 295] on input "Commodity Value *" at bounding box center [817, 283] width 380 height 28
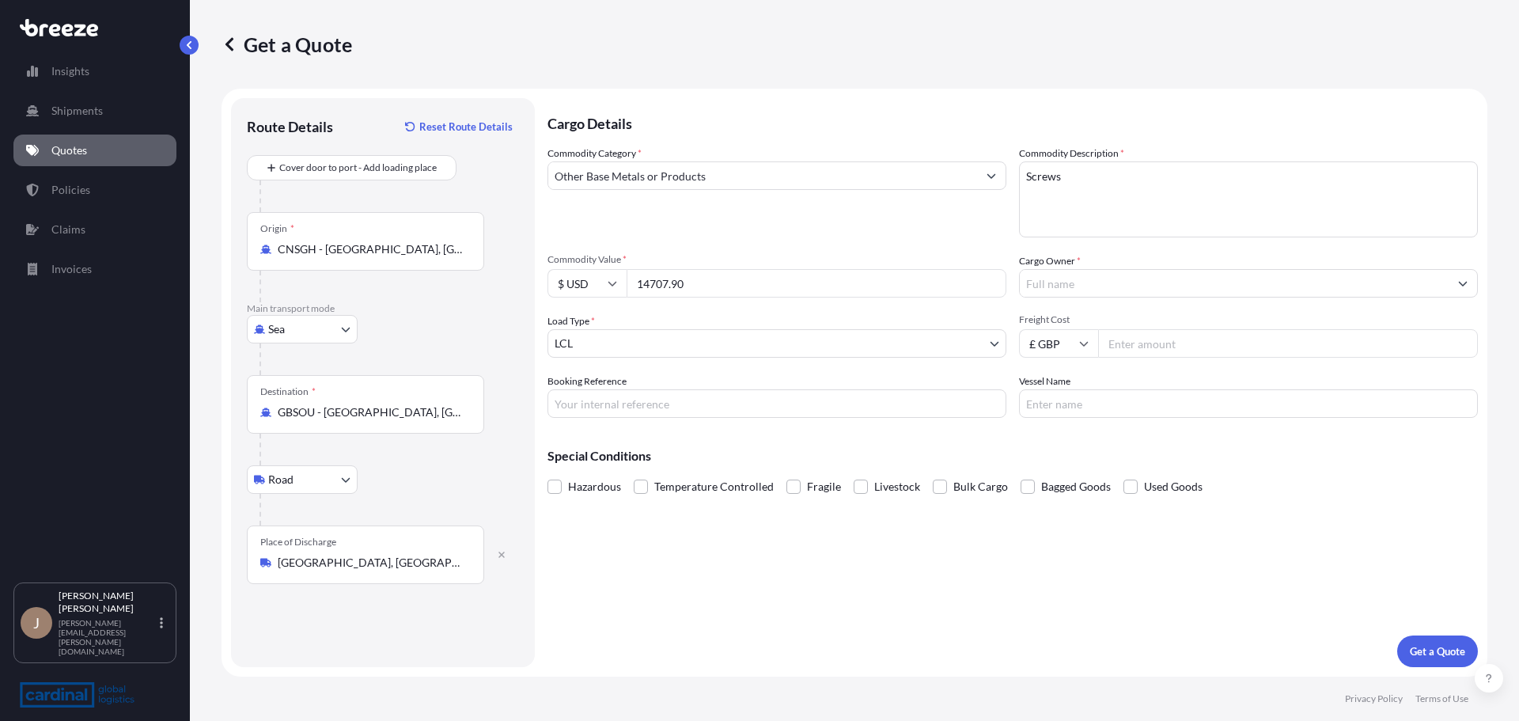
type input "14707.90"
click at [1096, 267] on div "Cargo Owner *" at bounding box center [1248, 275] width 459 height 44
click at [1099, 273] on input "Cargo Owner *" at bounding box center [1234, 283] width 429 height 28
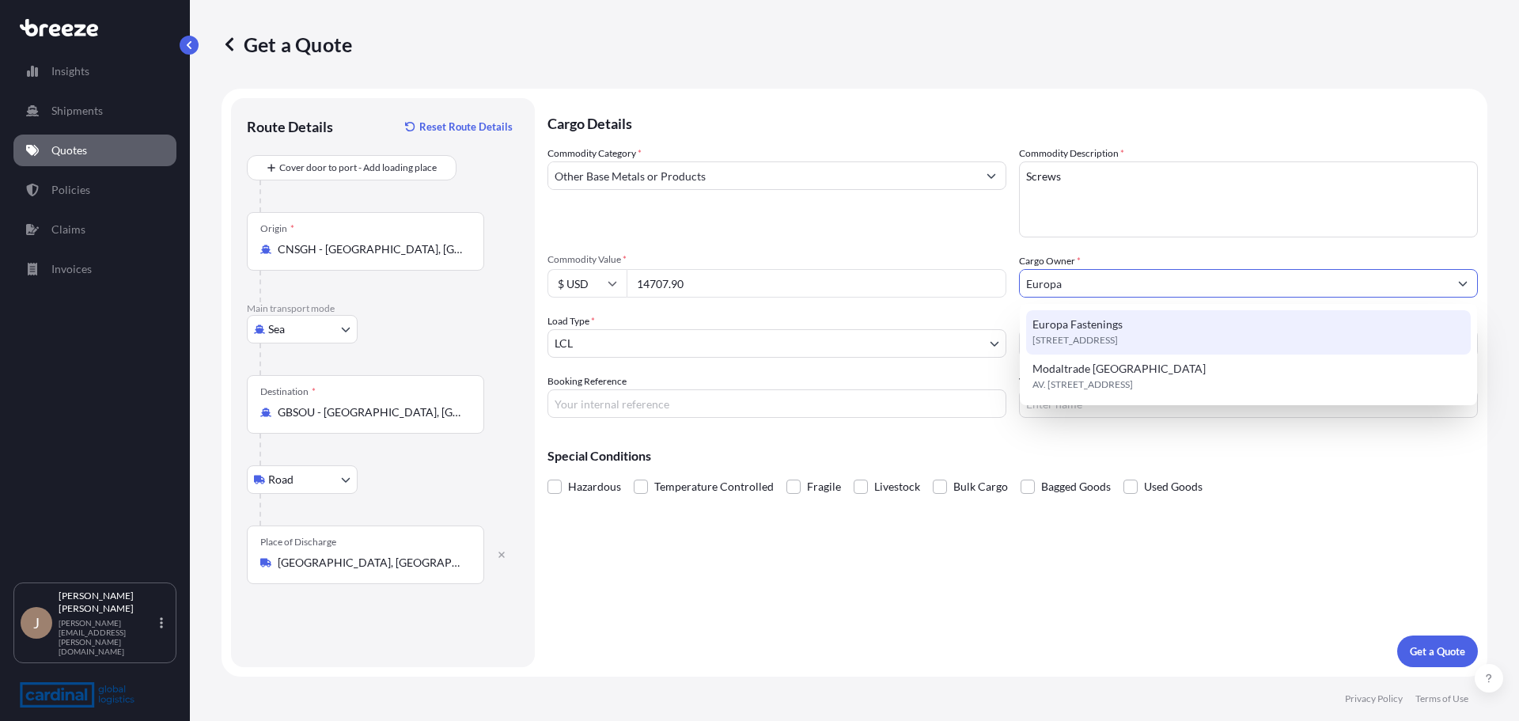
click at [1163, 324] on div "[STREET_ADDRESS]" at bounding box center [1248, 332] width 445 height 44
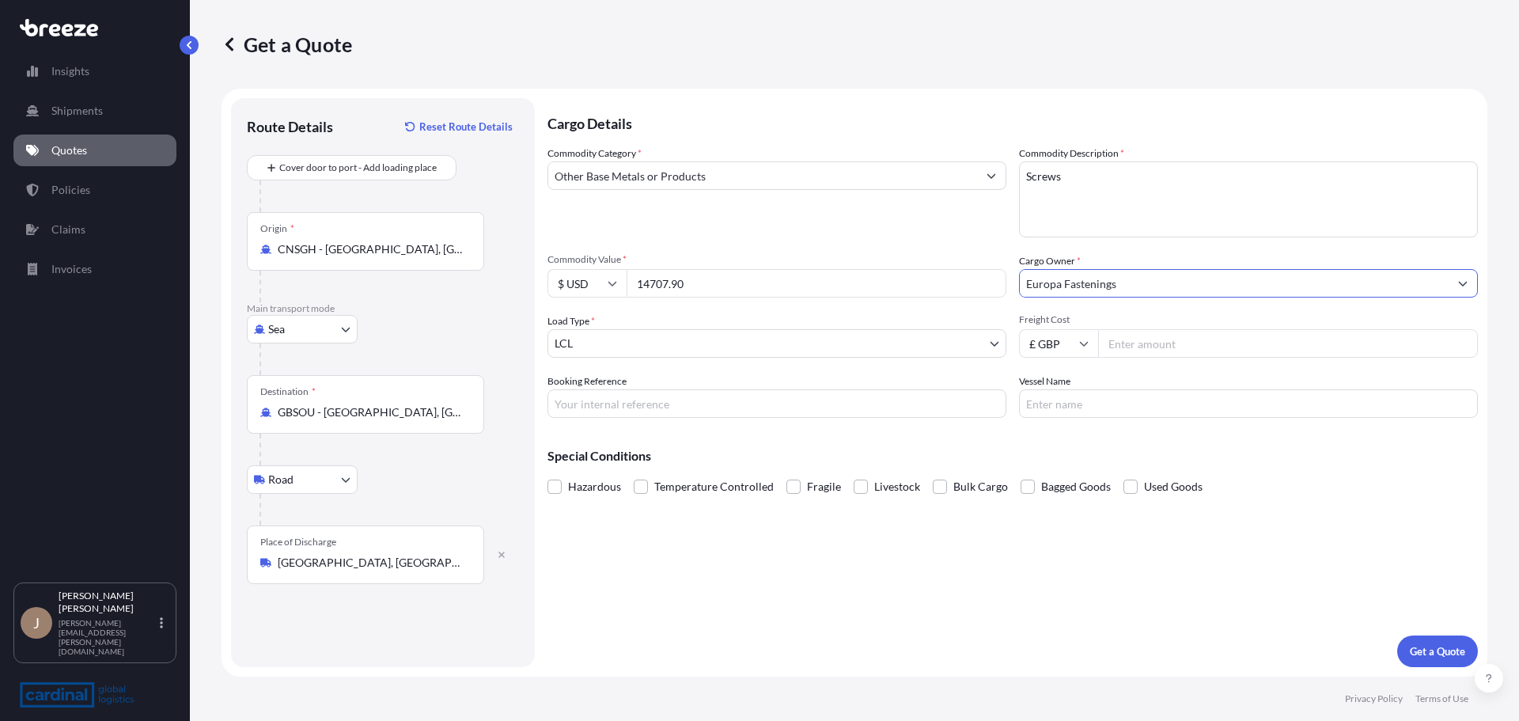
type input "Europa Fastenings"
click at [1140, 350] on input "Freight Cost" at bounding box center [1288, 343] width 380 height 28
type input "475"
click at [557, 385] on label "Booking Reference" at bounding box center [587, 382] width 79 height 16
click at [557, 389] on input "Booking Reference" at bounding box center [777, 403] width 459 height 28
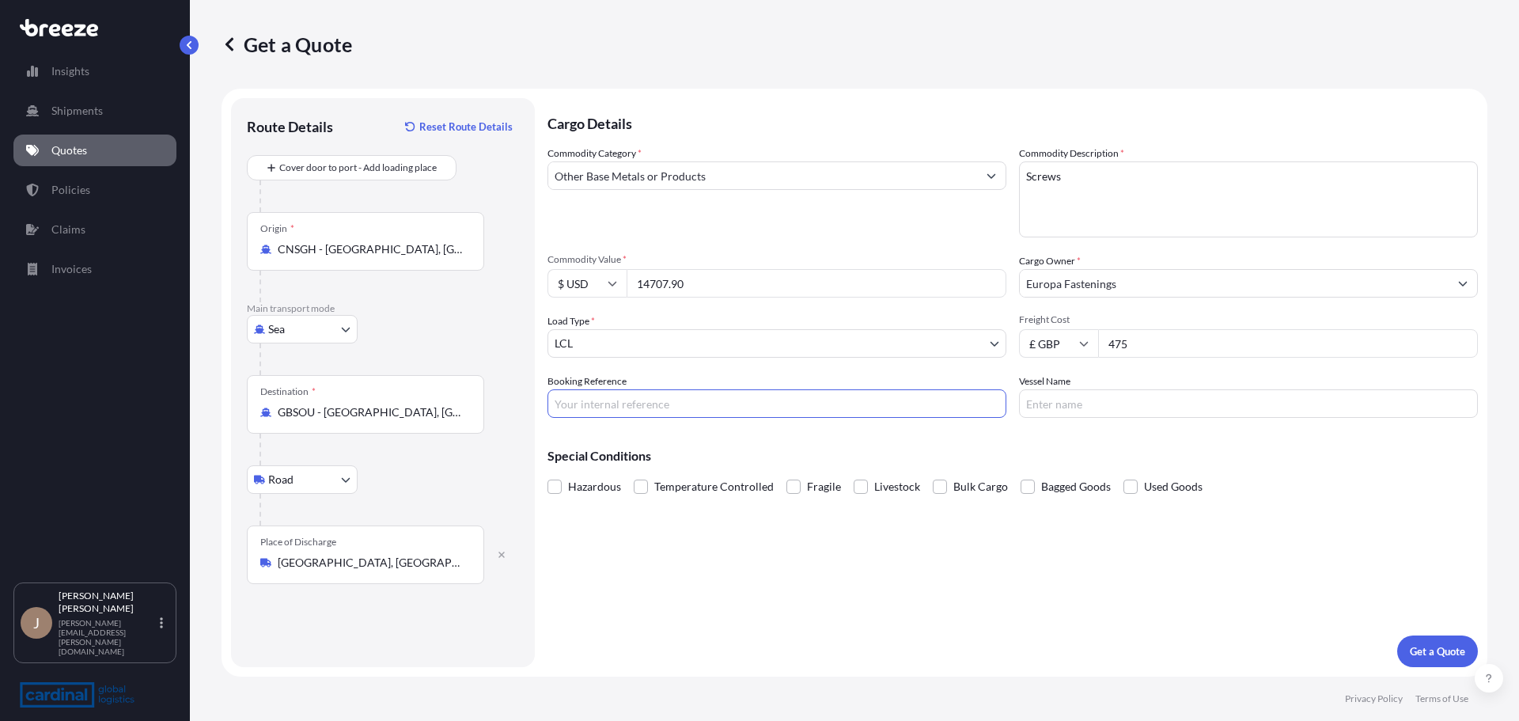
click at [595, 400] on input "Booking Reference" at bounding box center [777, 403] width 459 height 28
paste input "3PIO5080012"
type input "3PIO5080012"
click at [1118, 421] on div "Cargo Details Commodity Category * Other Base Metals or Products Commodity Desc…" at bounding box center [1013, 382] width 931 height 569
click at [1118, 417] on input "Vessel Name" at bounding box center [1248, 403] width 459 height 28
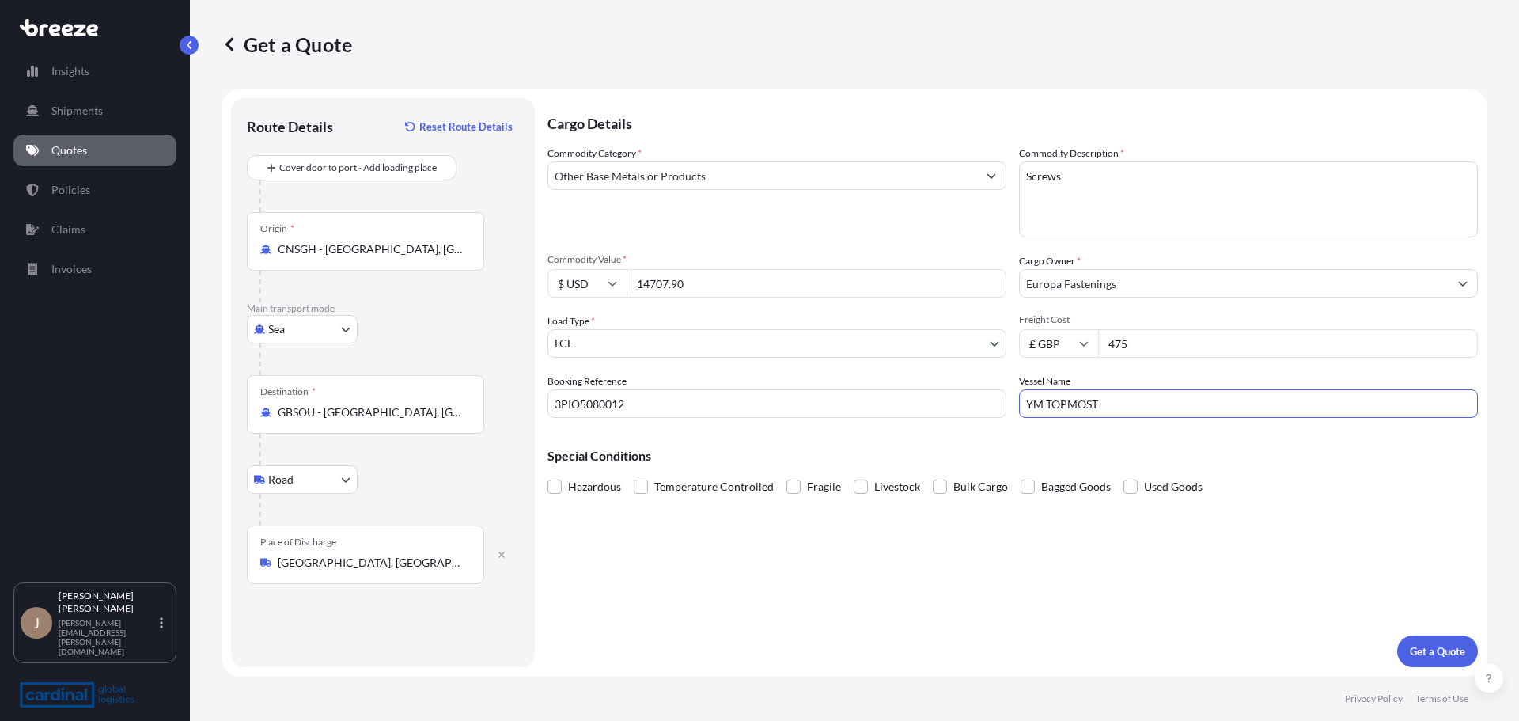
type input "YM TOPMOST"
click at [1434, 652] on p "Get a Quote" at bounding box center [1437, 651] width 55 height 16
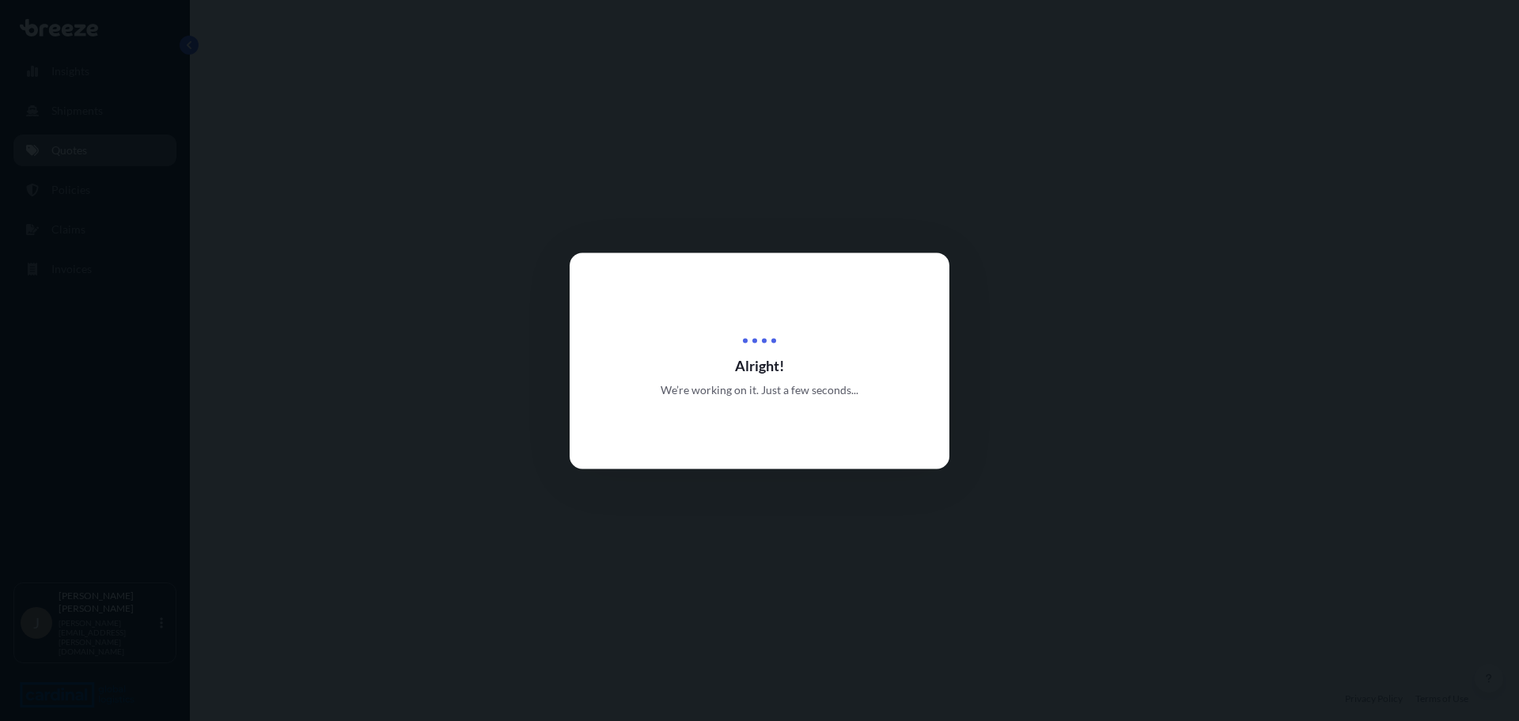
select select "Sea"
select select "Road"
select select "1"
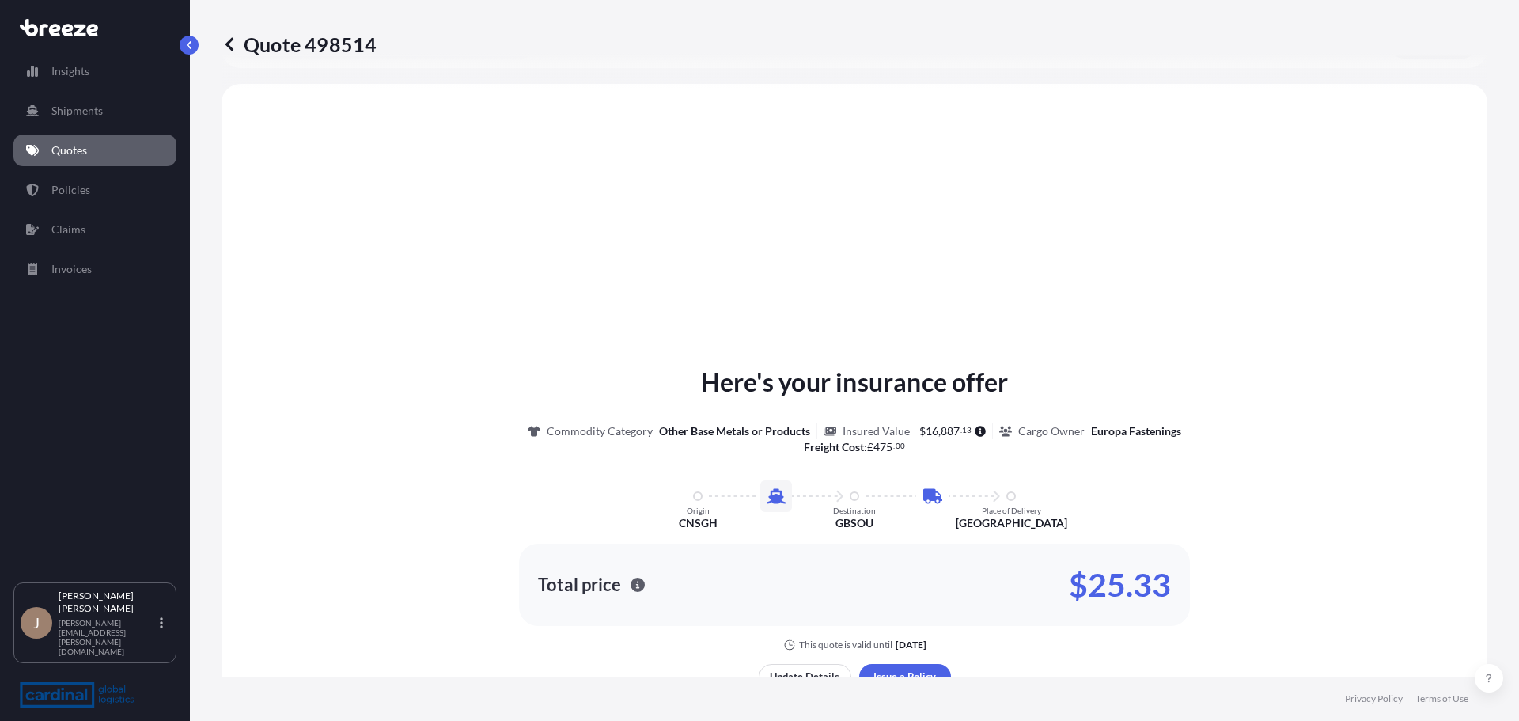
scroll to position [540, 0]
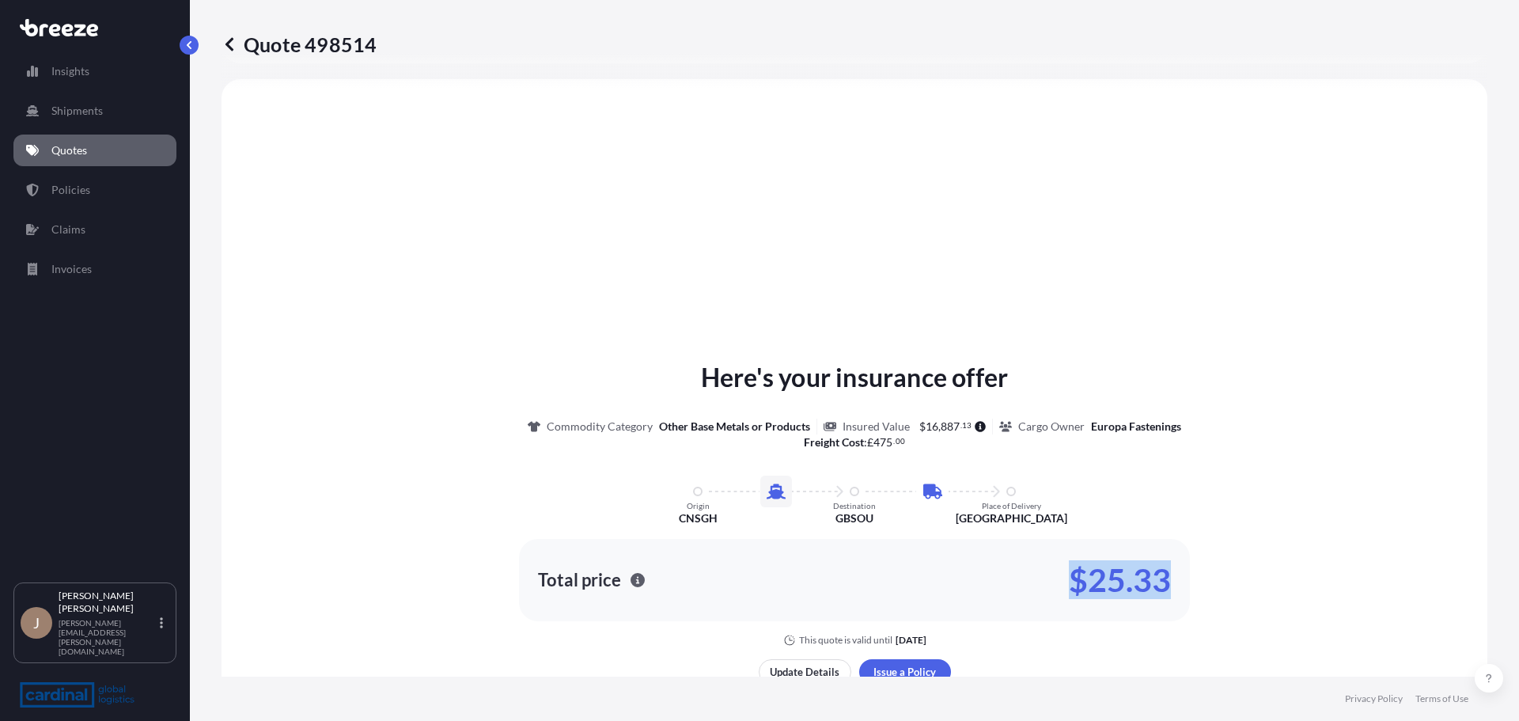
drag, startPoint x: 1177, startPoint y: 575, endPoint x: 1045, endPoint y: 575, distance: 131.4
click at [1045, 575] on div "Total price $25.33" at bounding box center [854, 580] width 671 height 82
copy p "$25.33"
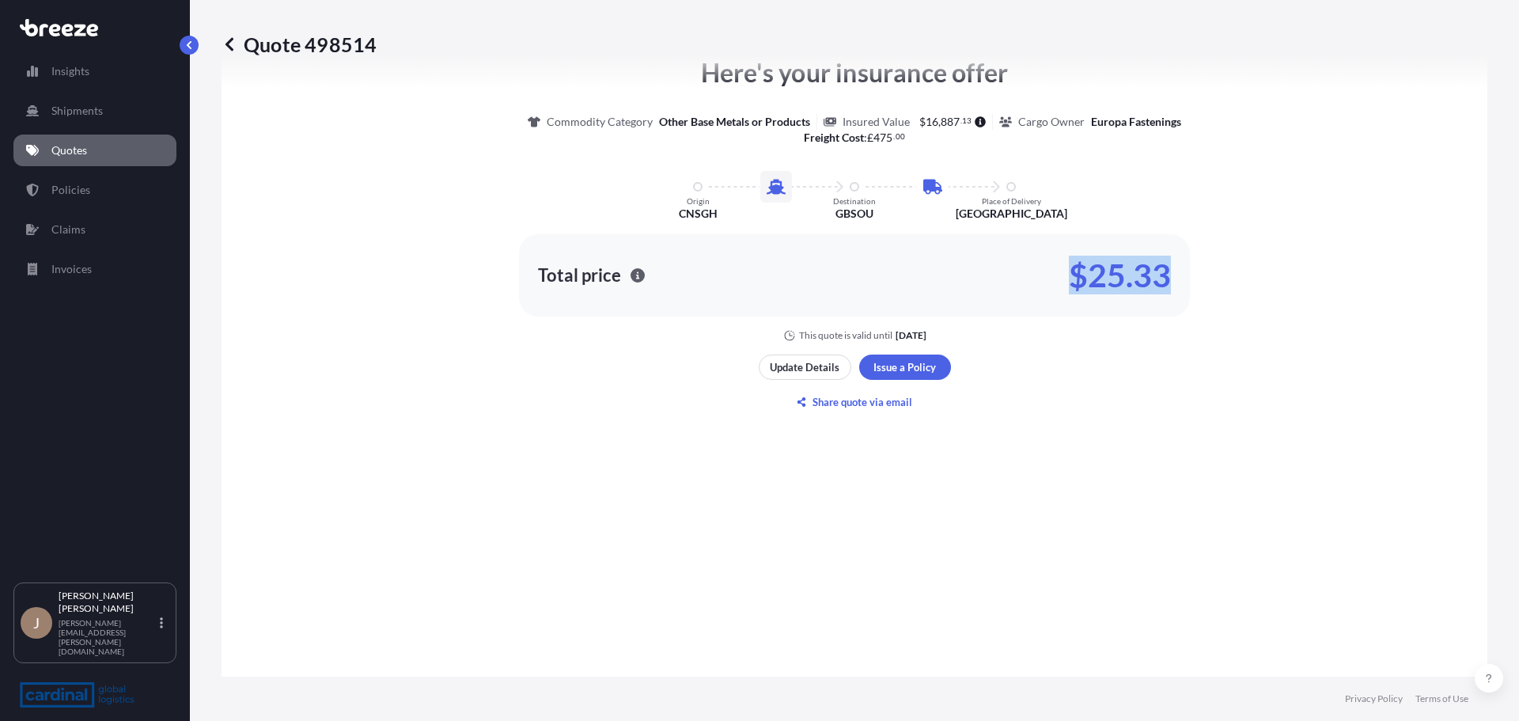
scroll to position [772, 0]
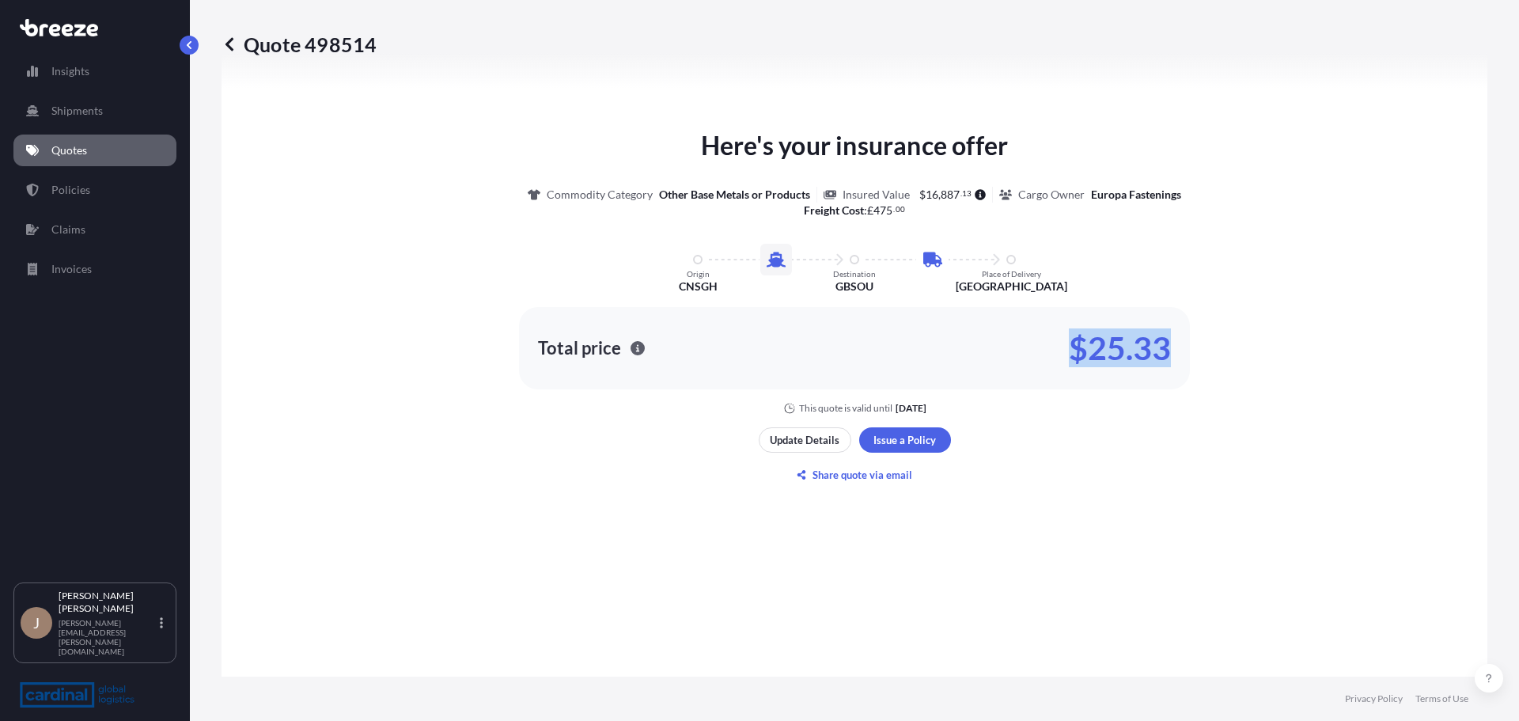
drag, startPoint x: 1085, startPoint y: 339, endPoint x: 1026, endPoint y: 336, distance: 58.6
click at [1084, 339] on p "$25.33" at bounding box center [1120, 348] width 102 height 25
click at [1013, 366] on div "Total price $25.33" at bounding box center [854, 348] width 671 height 82
click at [1017, 370] on div "Total price $25.33" at bounding box center [854, 348] width 671 height 82
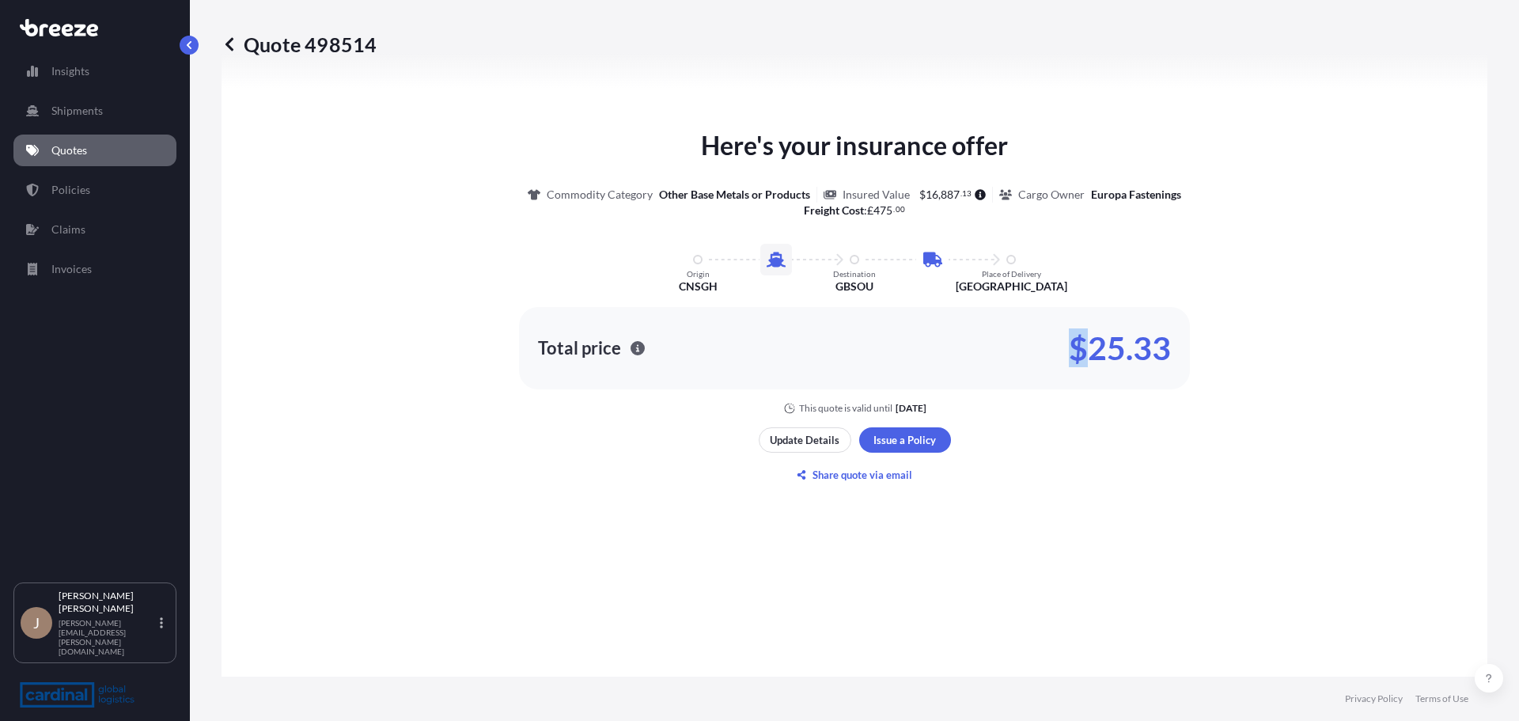
click at [1017, 370] on div "Total price $25.33" at bounding box center [854, 348] width 671 height 82
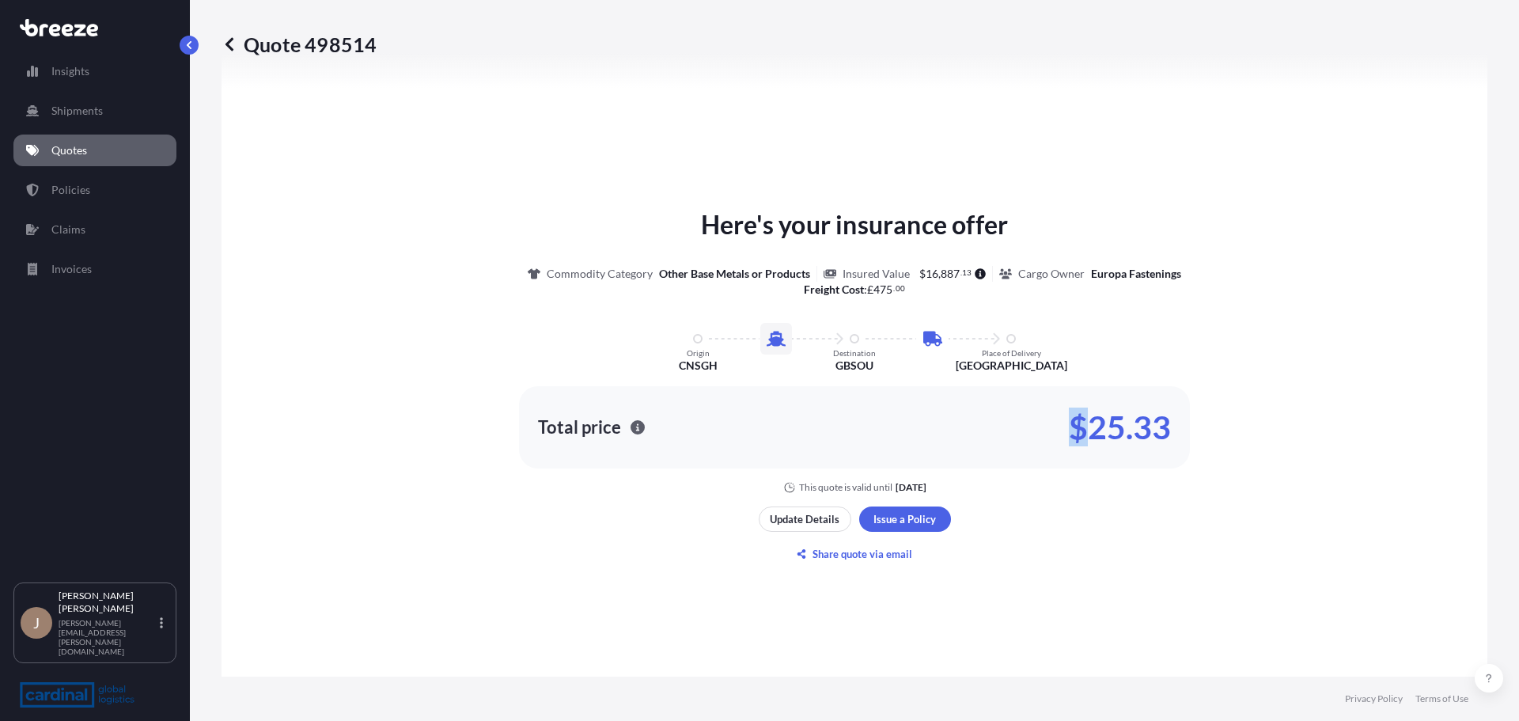
click at [133, 153] on link "Quotes" at bounding box center [94, 151] width 163 height 32
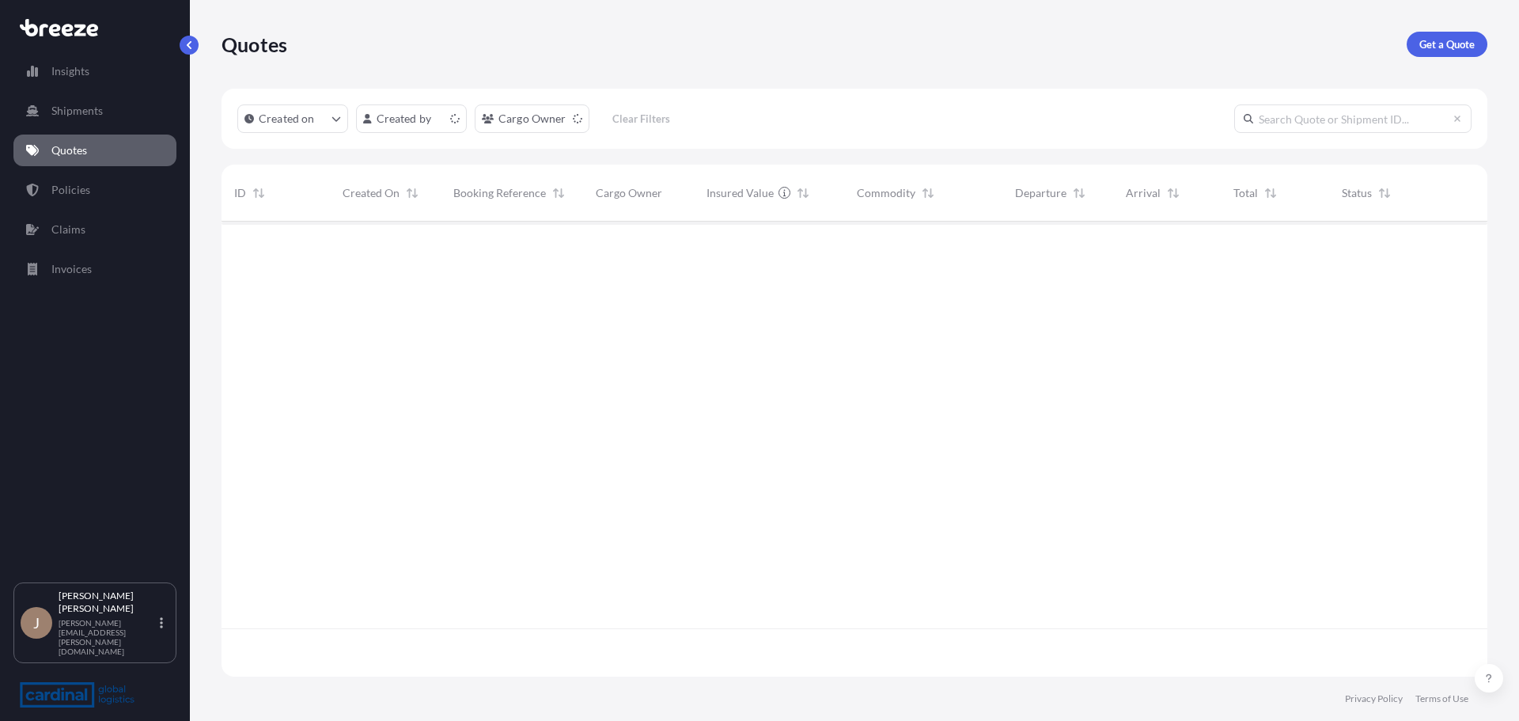
scroll to position [452, 1254]
click at [1463, 59] on div "Quotes Get a Quote" at bounding box center [855, 44] width 1266 height 89
click at [1462, 49] on p "Get a Quote" at bounding box center [1447, 44] width 55 height 16
select select "Sea"
select select "1"
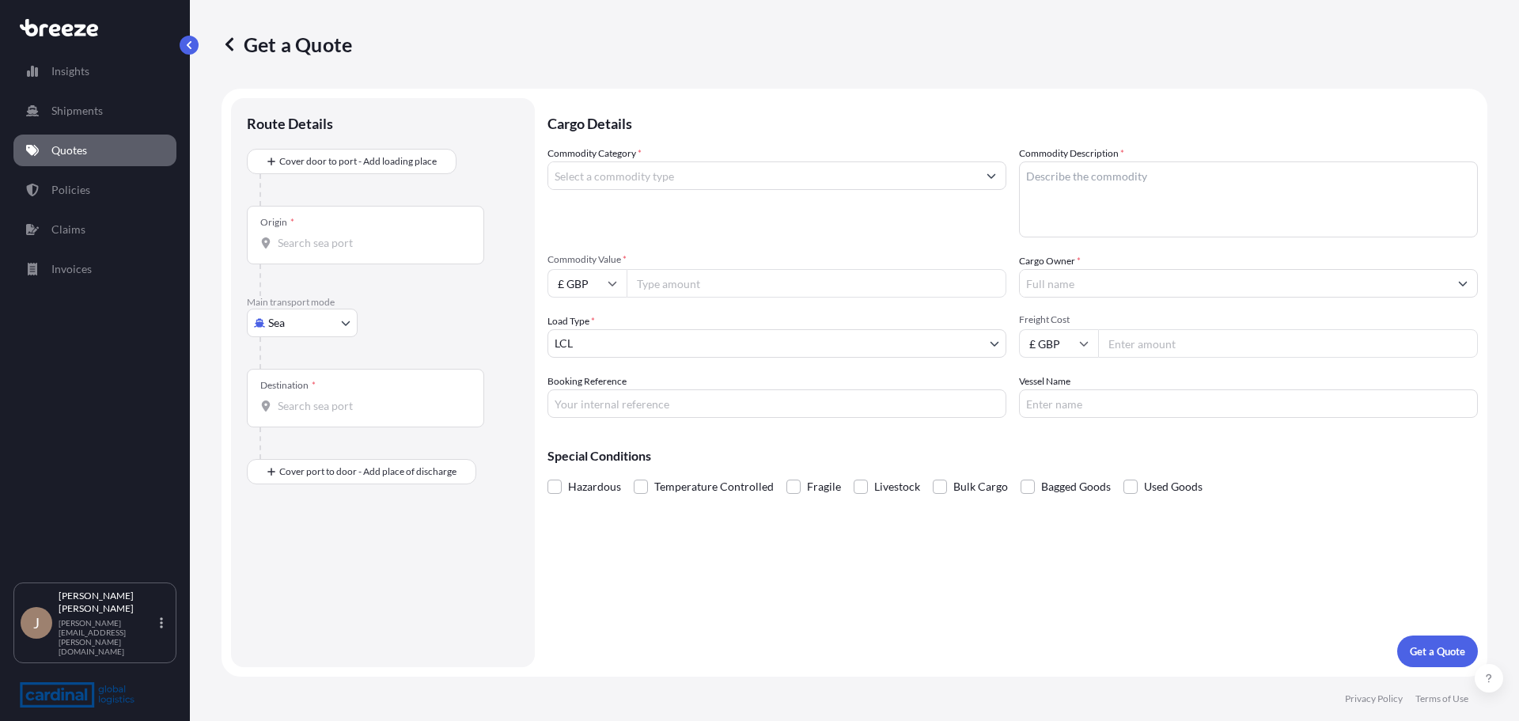
click at [365, 252] on div "Origin *" at bounding box center [365, 235] width 237 height 59
click at [365, 251] on input "Origin *" at bounding box center [371, 243] width 187 height 16
click at [401, 242] on input "Origin * Please select an origin" at bounding box center [371, 243] width 187 height 16
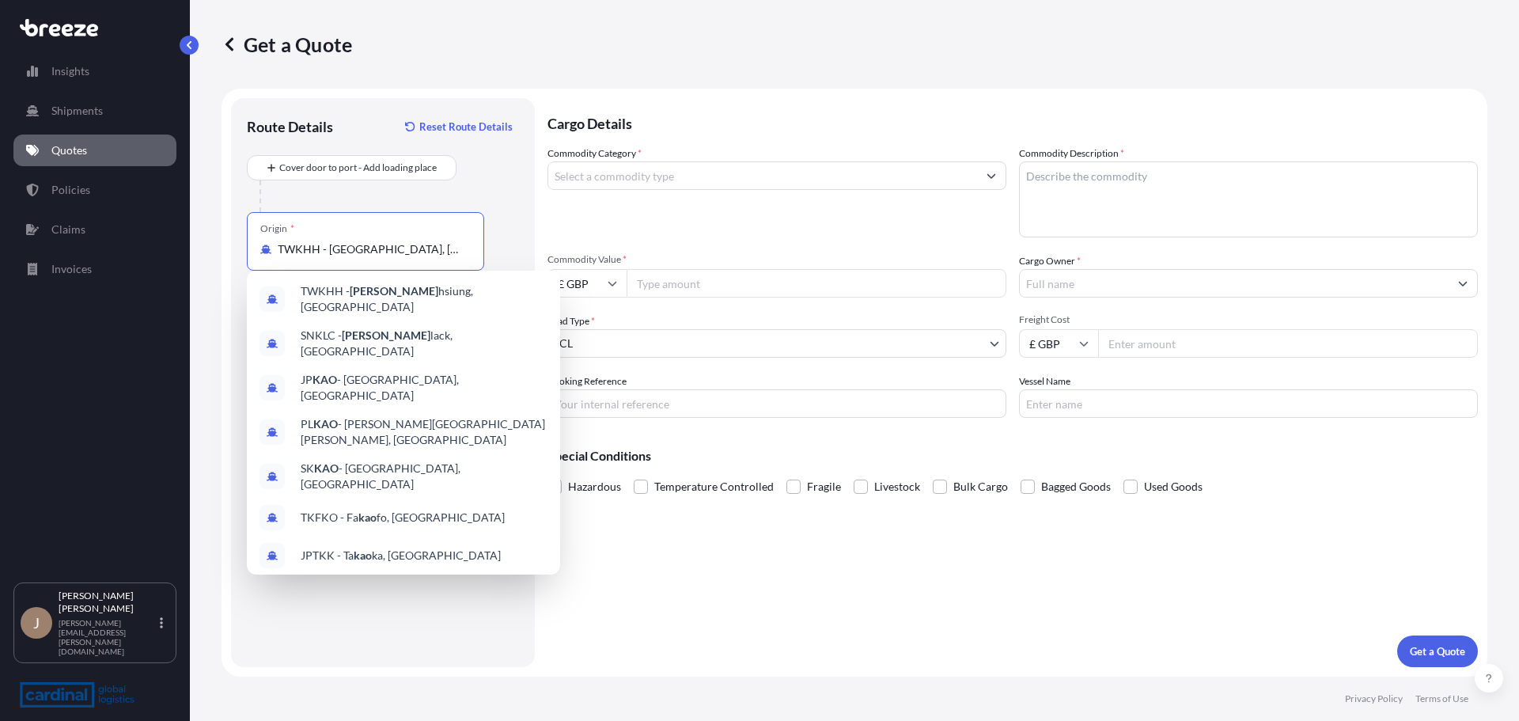
type input "TWKHH - [GEOGRAPHIC_DATA], [GEOGRAPHIC_DATA]"
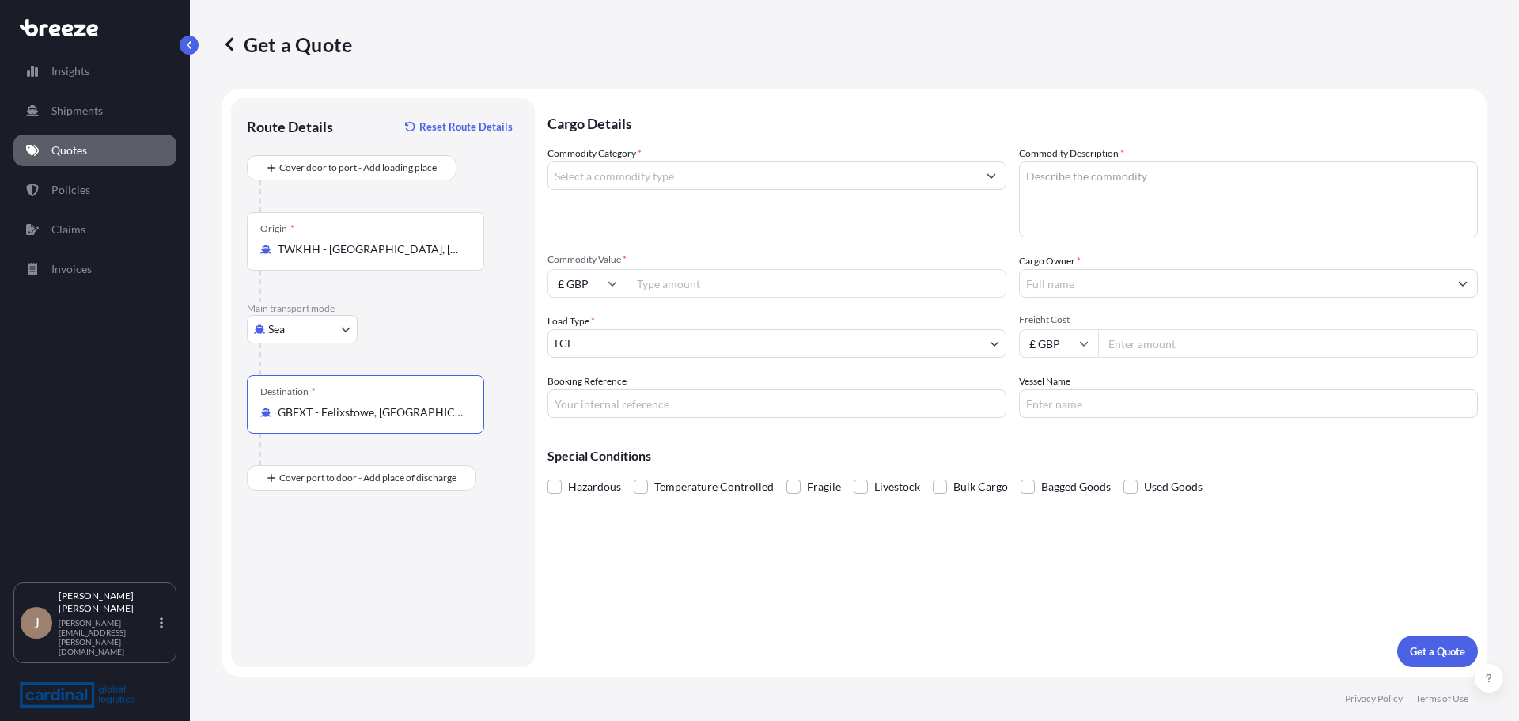
type input "GBFXT - Felixstowe, [GEOGRAPHIC_DATA]"
click at [316, 559] on input "Place of Discharge" at bounding box center [371, 563] width 187 height 16
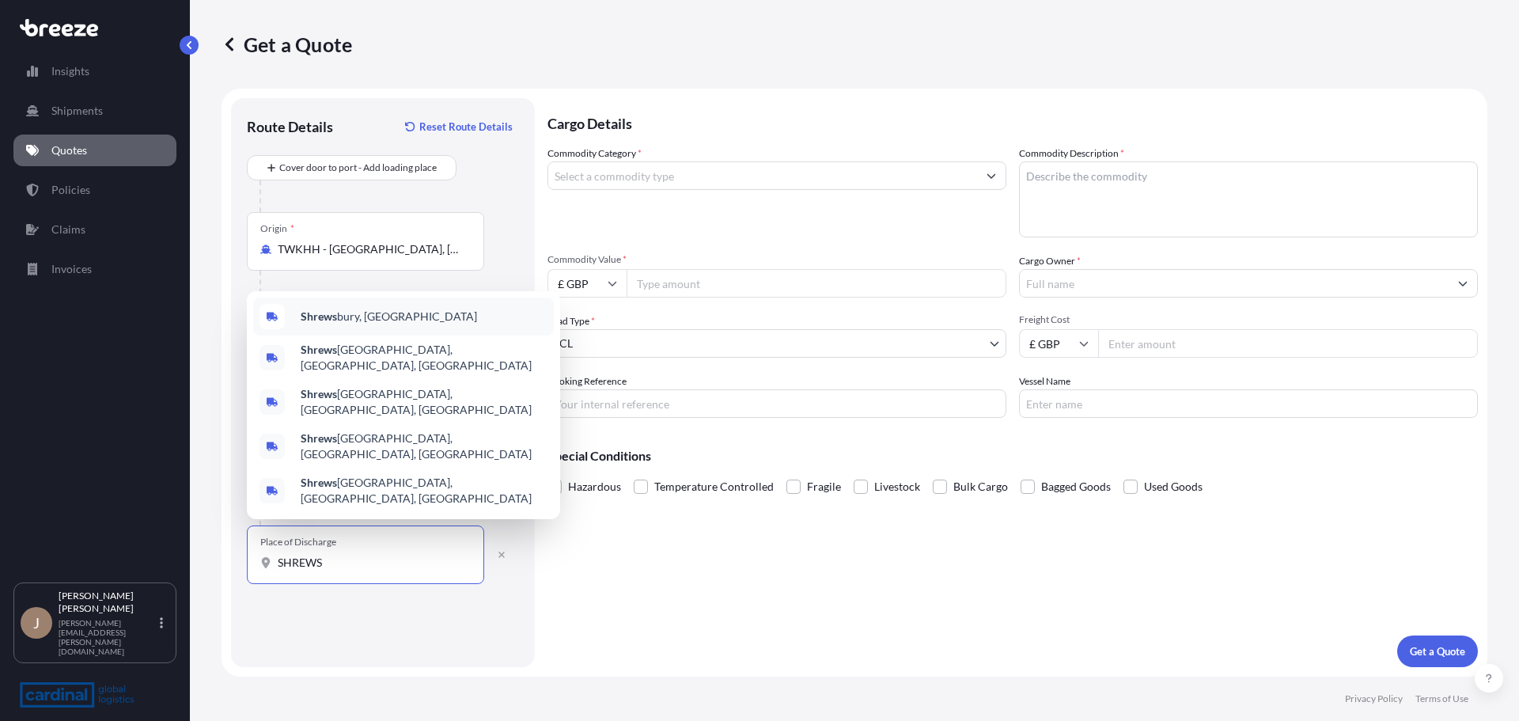
click at [405, 336] on div "Shrews bury, [GEOGRAPHIC_DATA]" at bounding box center [403, 317] width 301 height 38
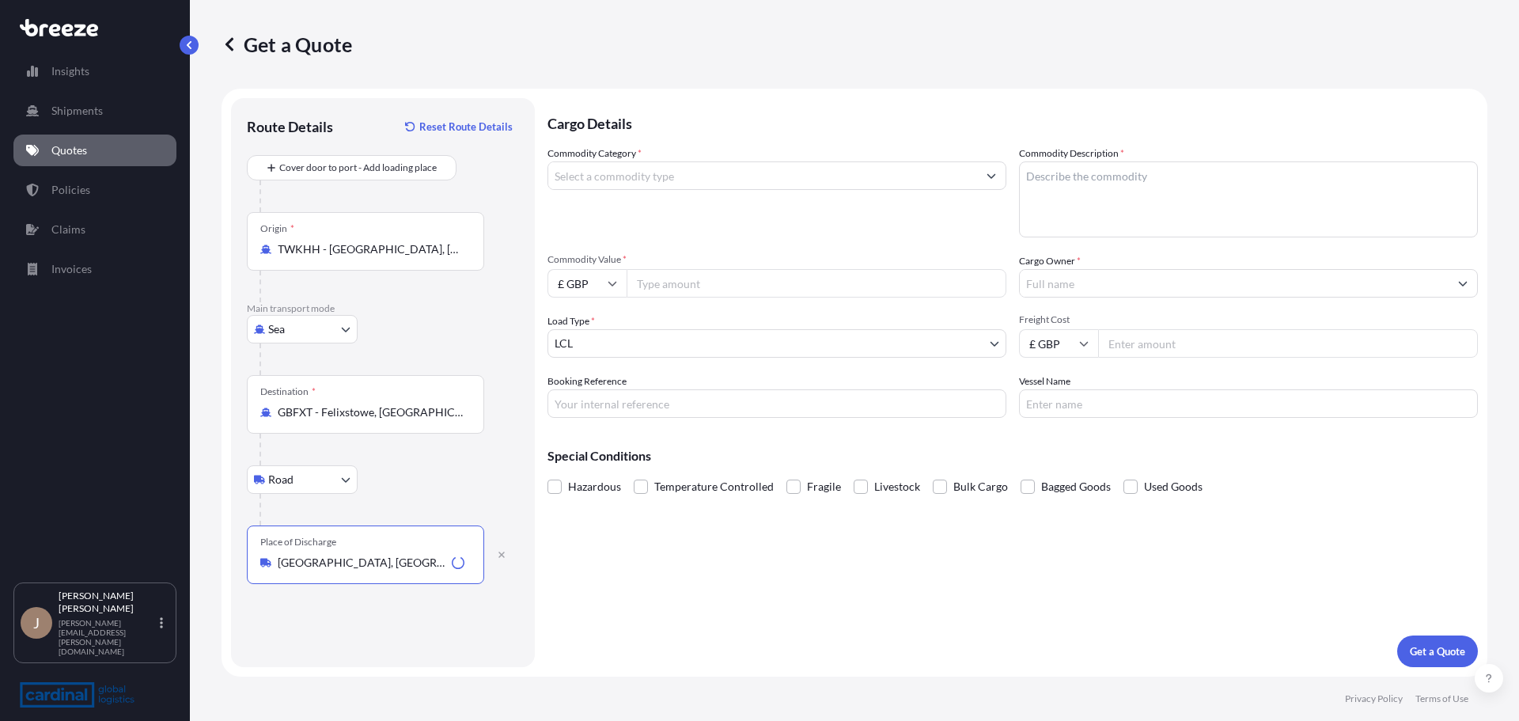
type input "[GEOGRAPHIC_DATA], [GEOGRAPHIC_DATA]"
click at [677, 605] on div "Cargo Details Commodity Category * Commodity Description * Commodity Value * £ …" at bounding box center [1013, 382] width 931 height 569
click at [740, 184] on input "Commodity Category *" at bounding box center [762, 175] width 429 height 28
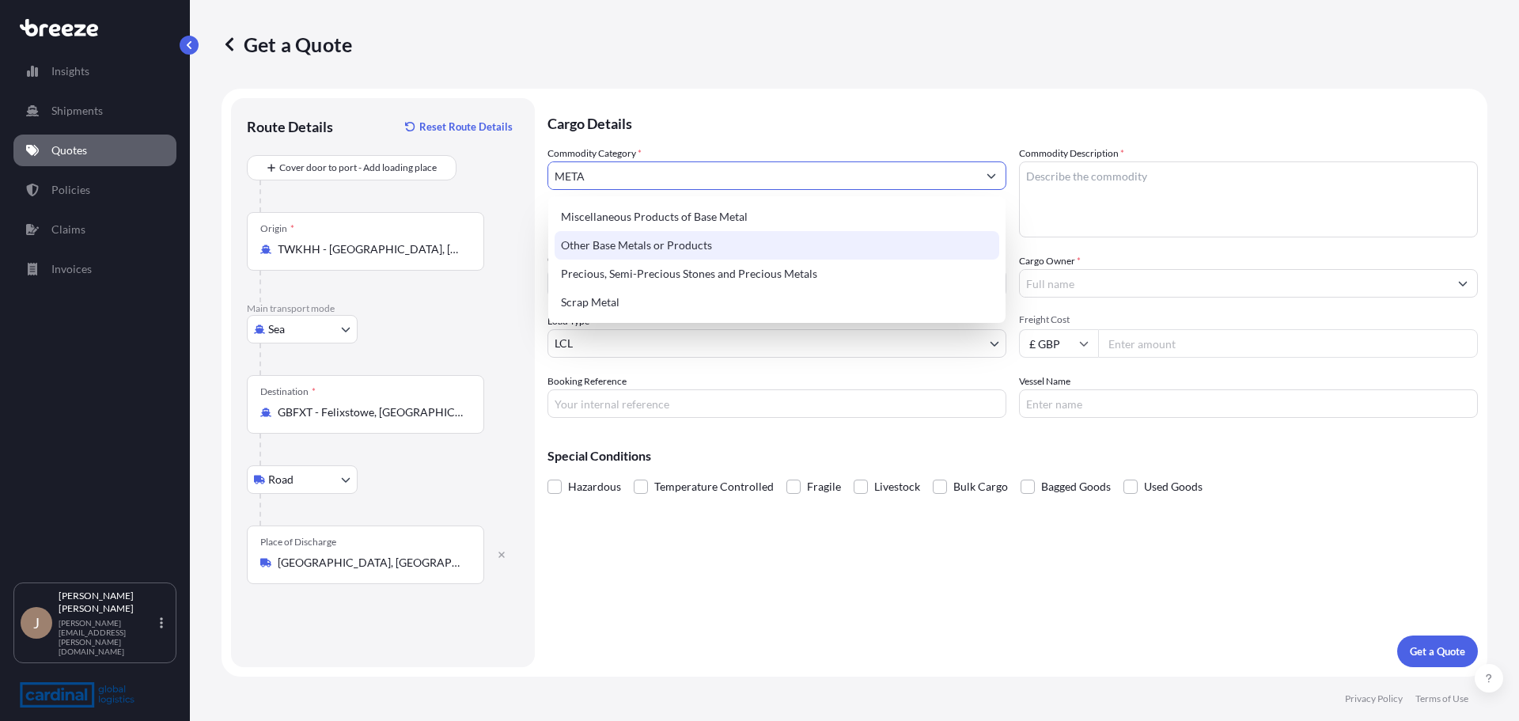
click at [721, 232] on div "Other Base Metals or Products" at bounding box center [777, 245] width 445 height 28
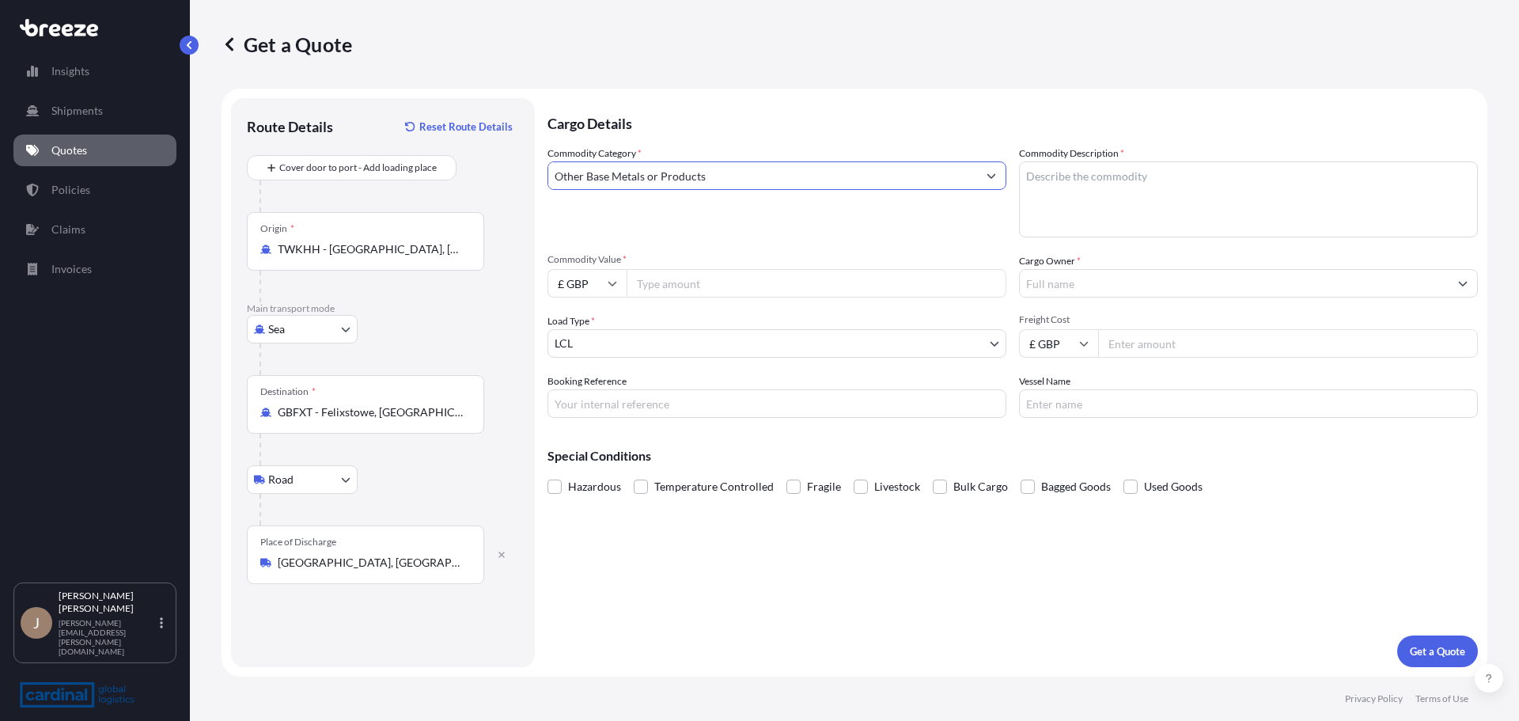
type input "Other Base Metals or Products"
click at [786, 249] on div "Commodity Category * Other Base Metals or Products Commodity Description * Comm…" at bounding box center [1013, 282] width 931 height 272
click at [1224, 192] on textarea "Commodity Description *" at bounding box center [1248, 199] width 459 height 76
type textarea "Screws"
click at [578, 282] on input "£ GBP" at bounding box center [587, 283] width 79 height 28
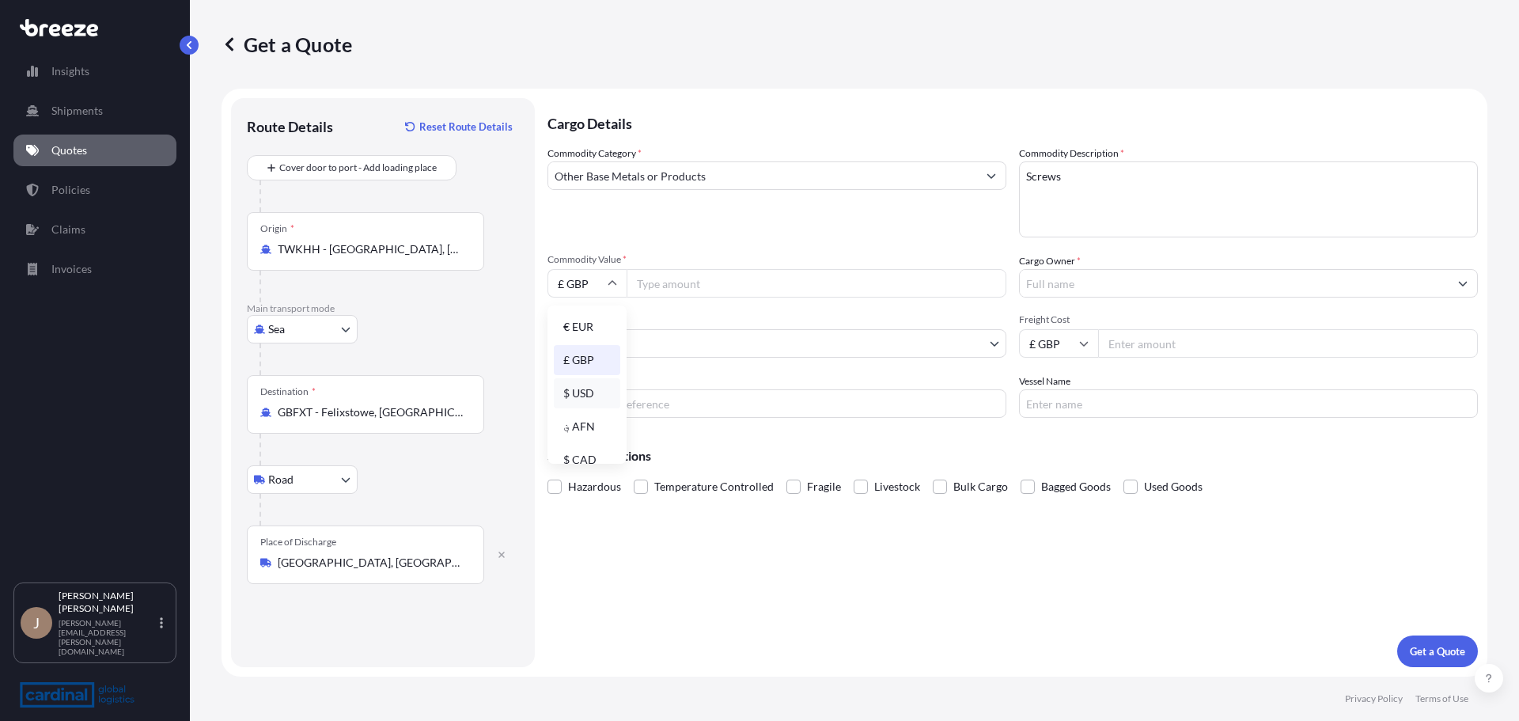
click at [580, 394] on div "$ USD" at bounding box center [587, 393] width 66 height 30
click at [575, 284] on input "$ USD" at bounding box center [587, 283] width 79 height 28
click at [585, 317] on div "€ EUR" at bounding box center [587, 327] width 66 height 30
type input "€ EUR"
click at [694, 287] on input "Commodity Value *" at bounding box center [817, 283] width 380 height 28
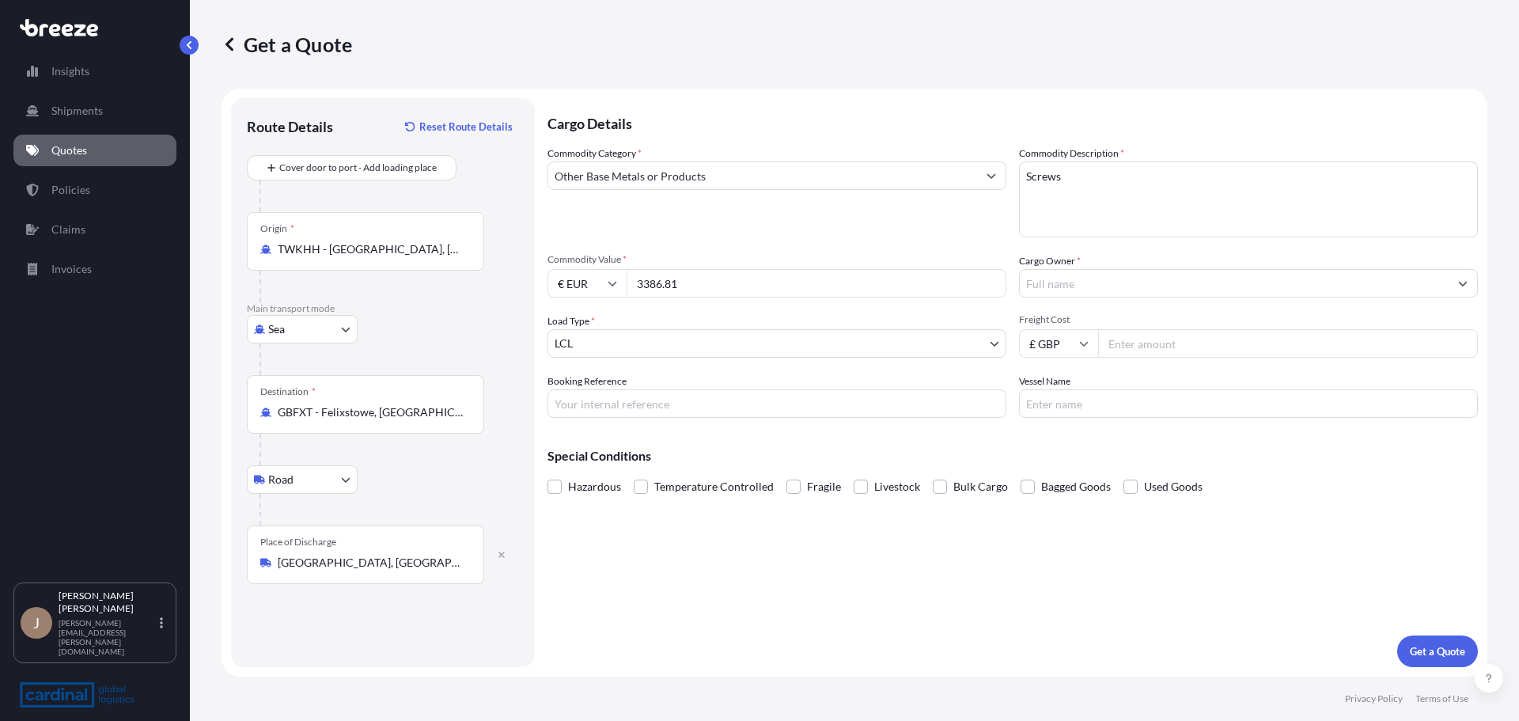
type input "3386.81"
click at [1107, 274] on input "Cargo Owner *" at bounding box center [1234, 283] width 429 height 28
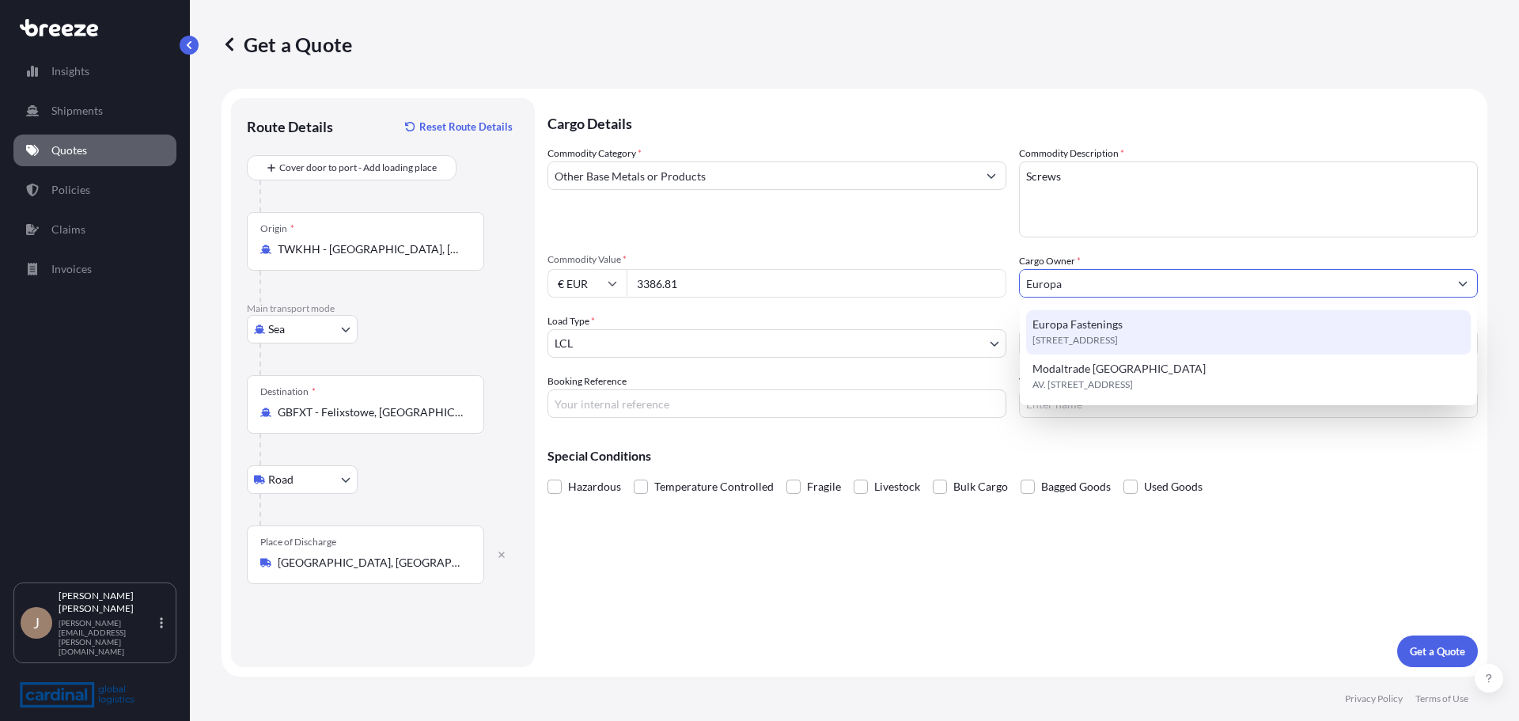
click at [1108, 335] on span "[STREET_ADDRESS]" at bounding box center [1075, 340] width 85 height 16
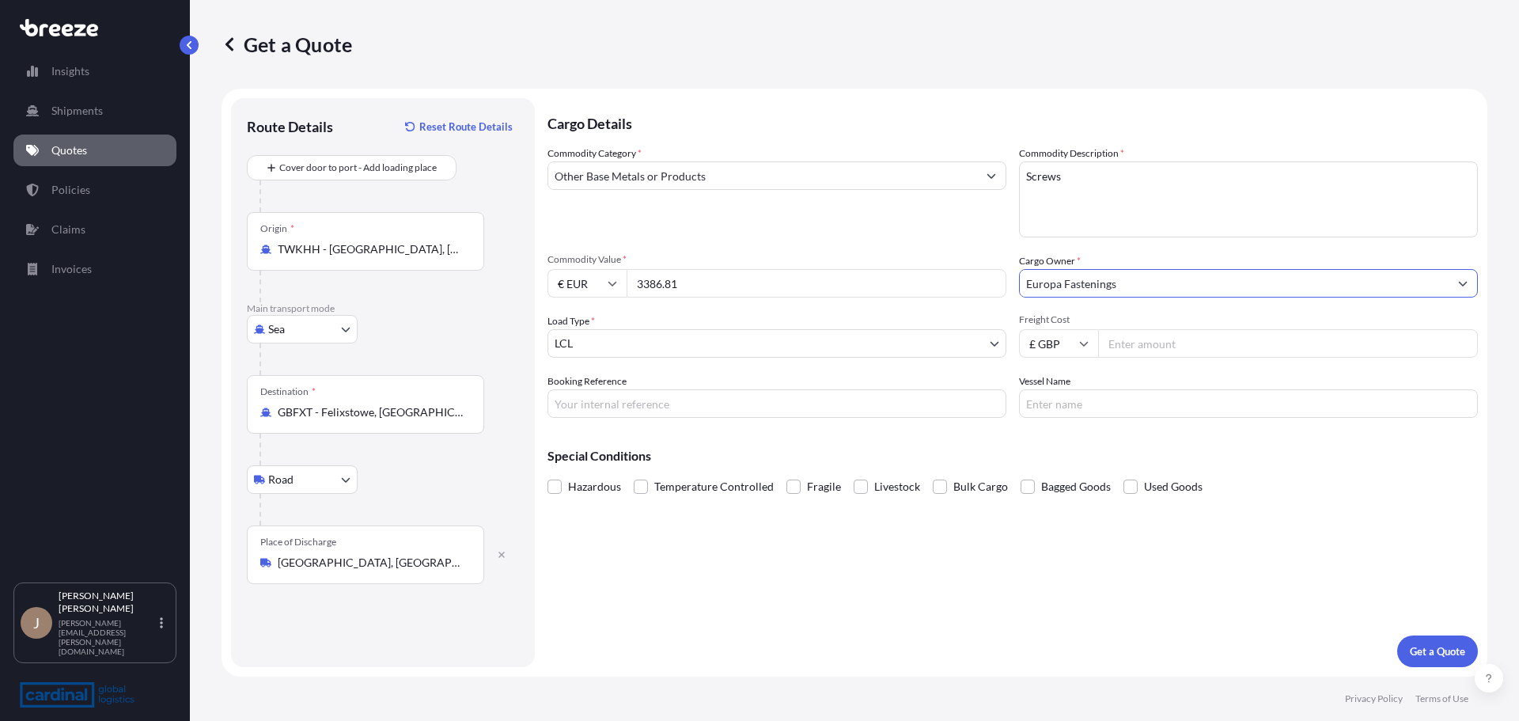
type input "Europa Fastenings"
click at [761, 351] on body "15 options available. 4 options available. 0 options available. 2 options avail…" at bounding box center [759, 360] width 1519 height 721
click at [1197, 346] on input "Freight Cost" at bounding box center [1288, 343] width 380 height 28
type input "325"
click at [728, 380] on div "Booking Reference" at bounding box center [777, 396] width 459 height 44
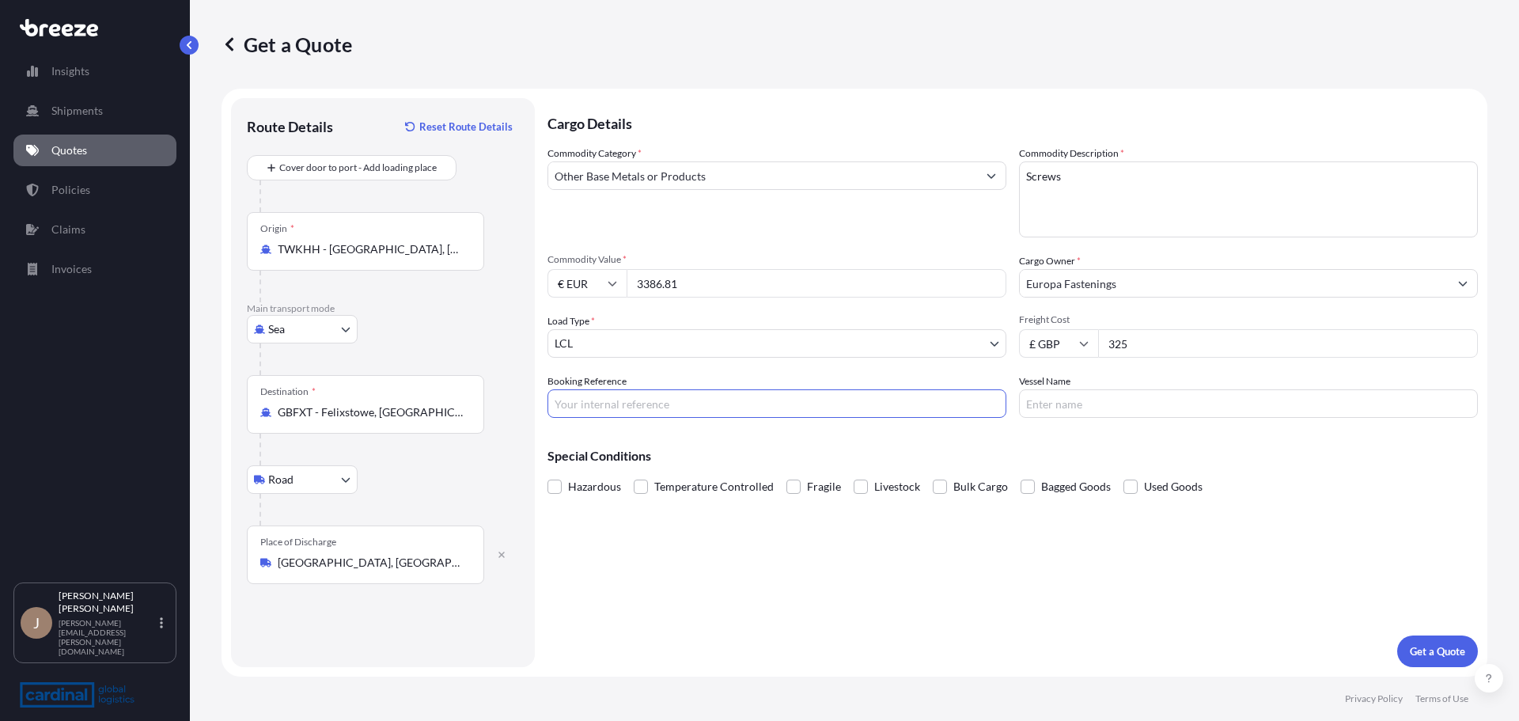
click at [728, 406] on input "Booking Reference" at bounding box center [777, 403] width 459 height 28
paste input "8PIO5080041"
type input "8PIO5080041"
paste input "ONE INNOVATION"
type input "ONE INNOVATION"
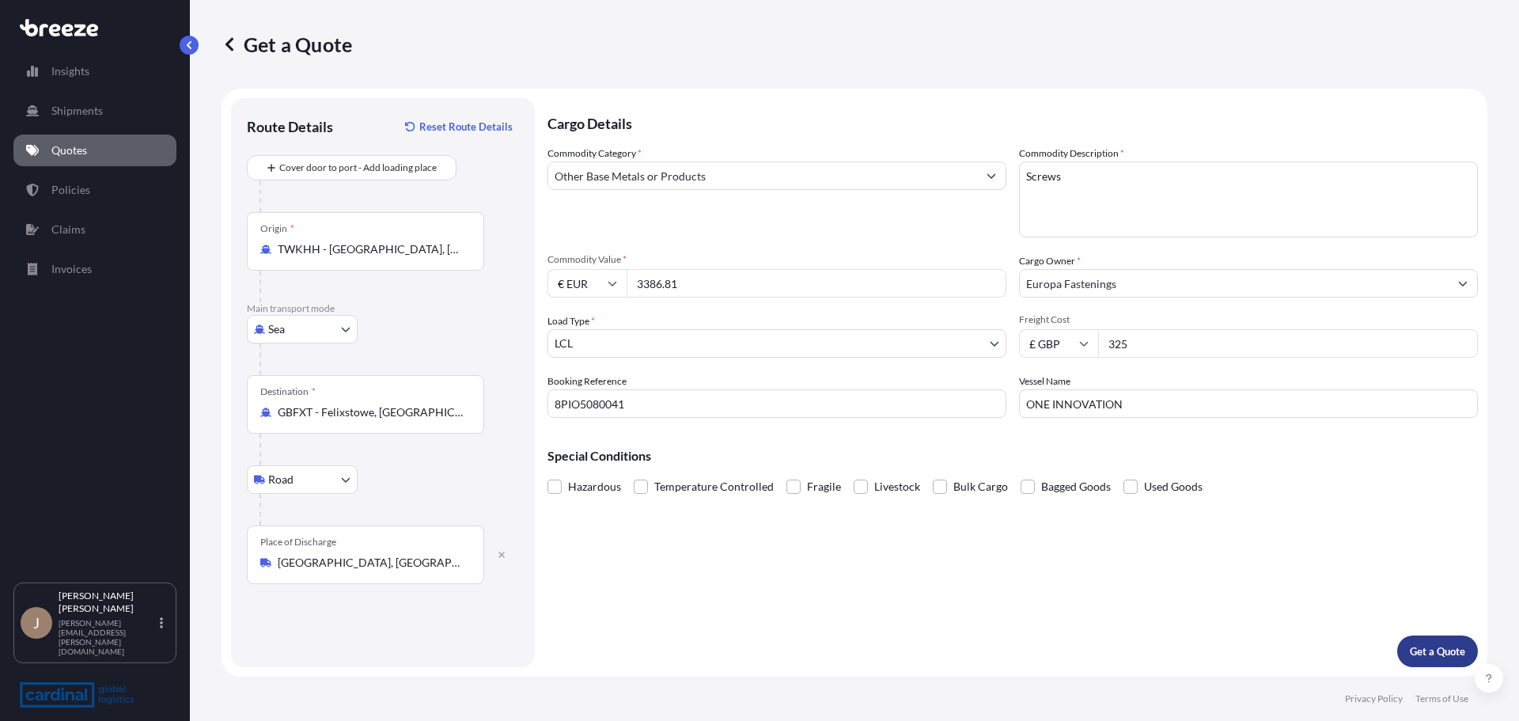
click at [1428, 656] on p "Get a Quote" at bounding box center [1437, 651] width 55 height 16
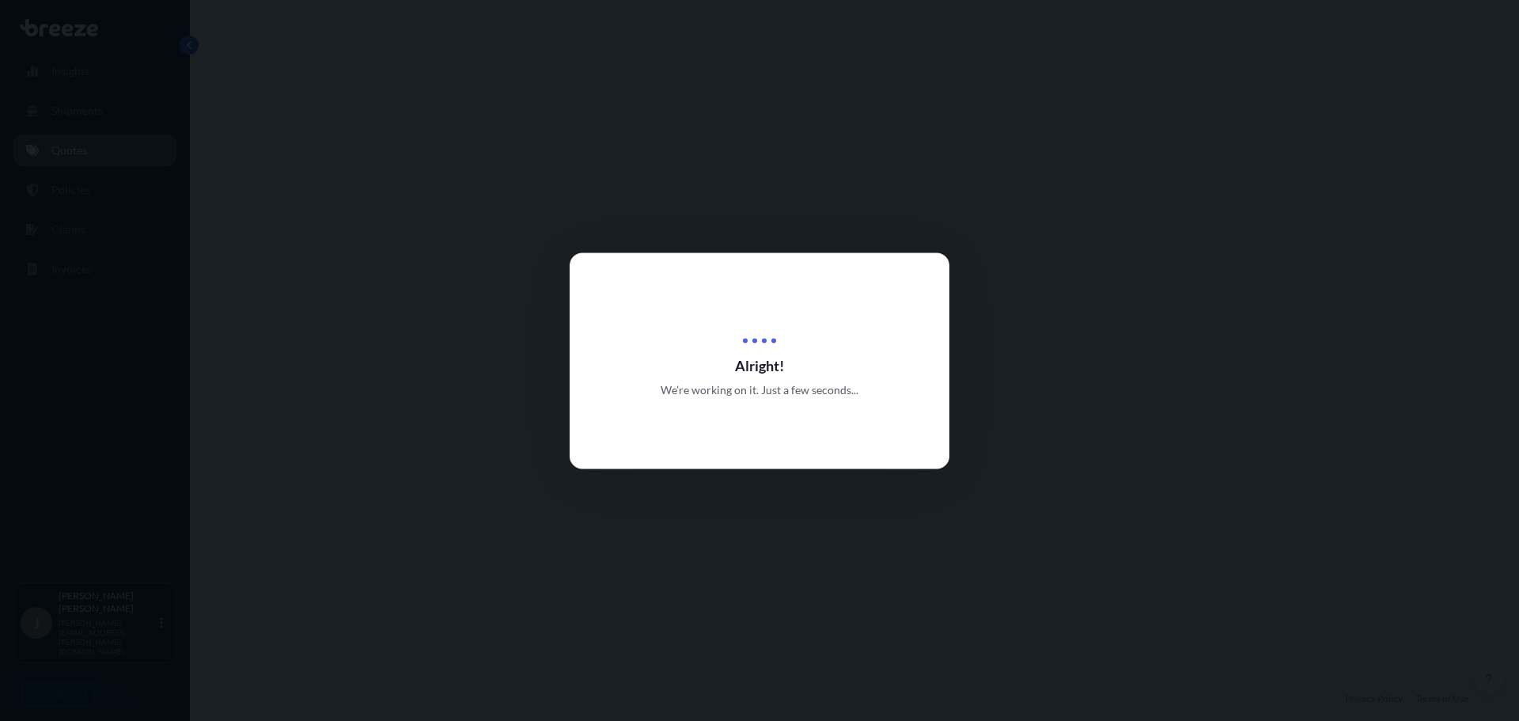
select select "Sea"
select select "Road"
select select "1"
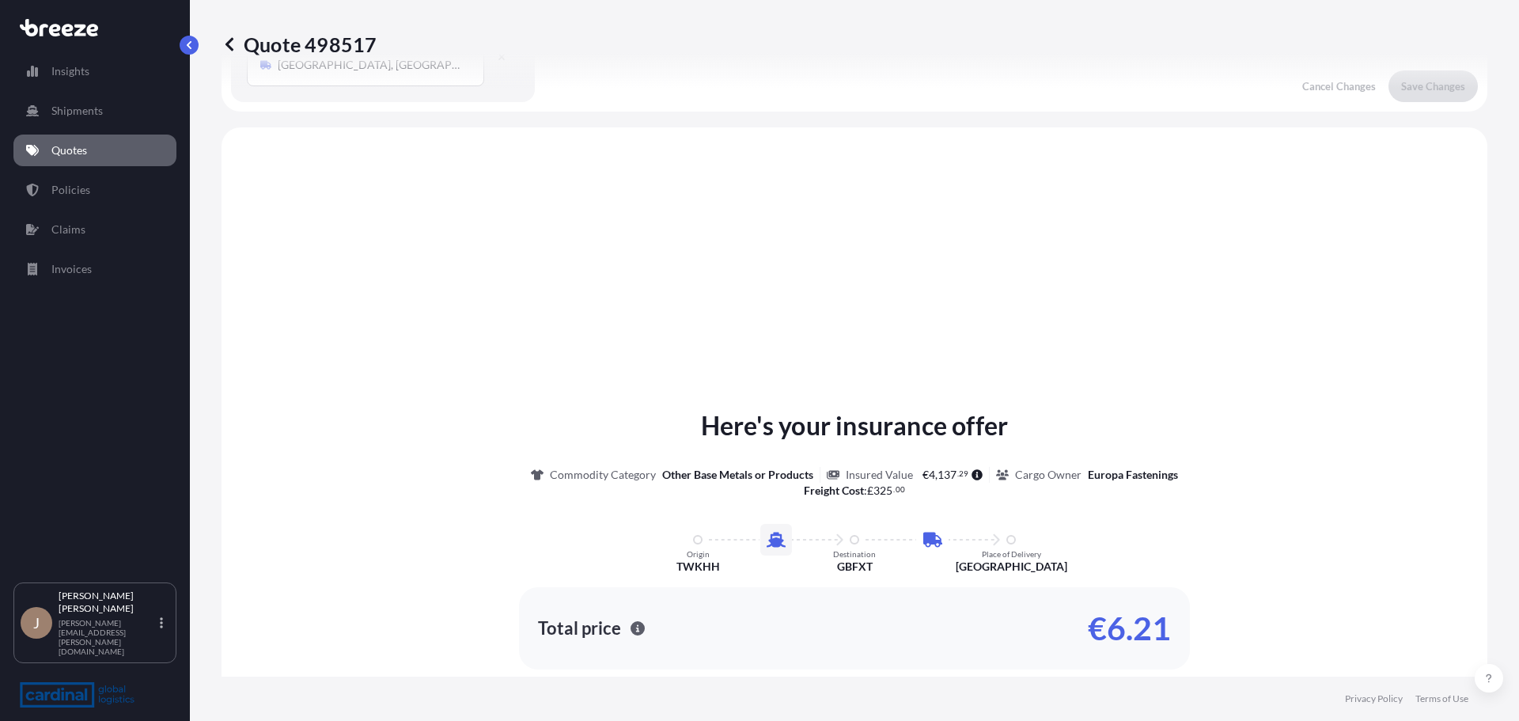
scroll to position [540, 0]
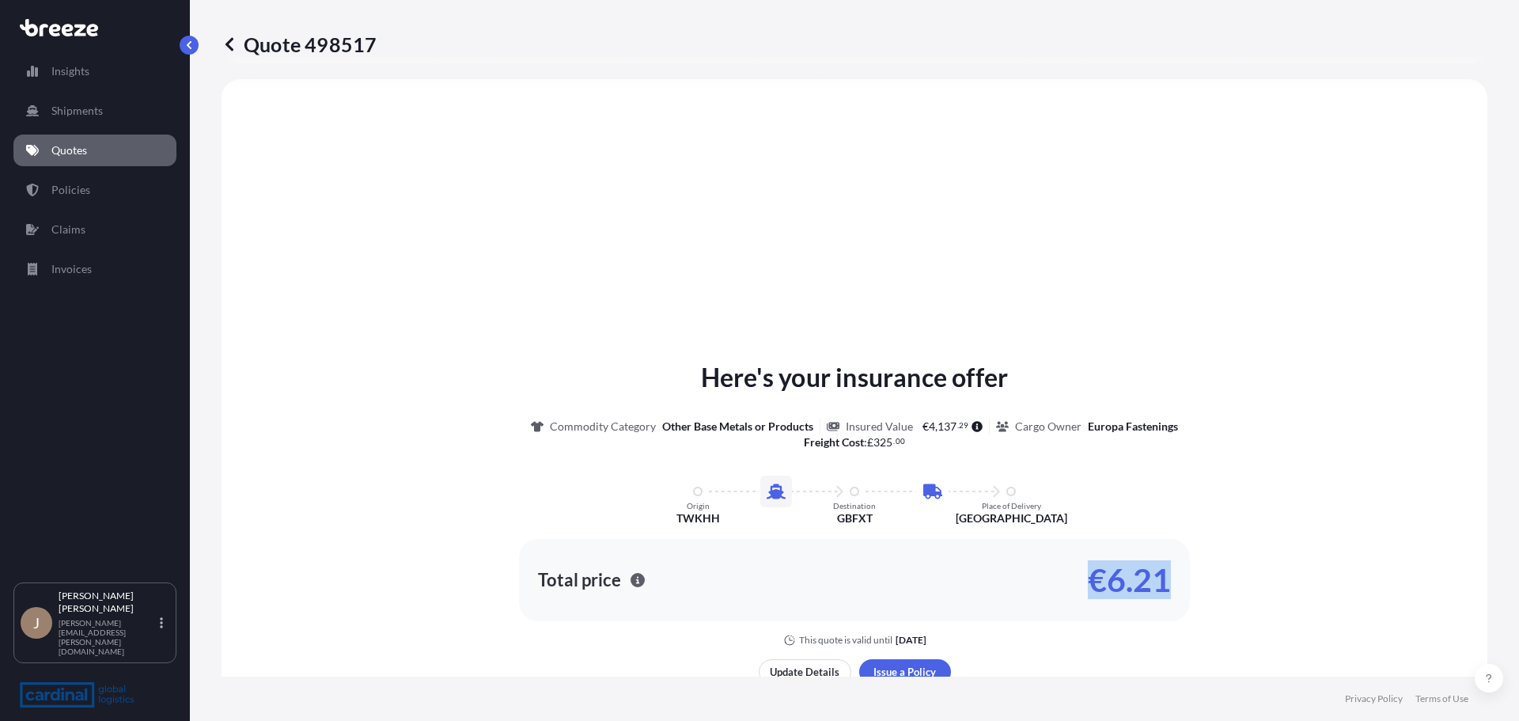
drag, startPoint x: 1175, startPoint y: 588, endPoint x: 1072, endPoint y: 579, distance: 103.2
click at [1072, 579] on div "Total price €6.21" at bounding box center [854, 580] width 671 height 82
copy p "€6.21"
